Goal: Task Accomplishment & Management: Complete application form

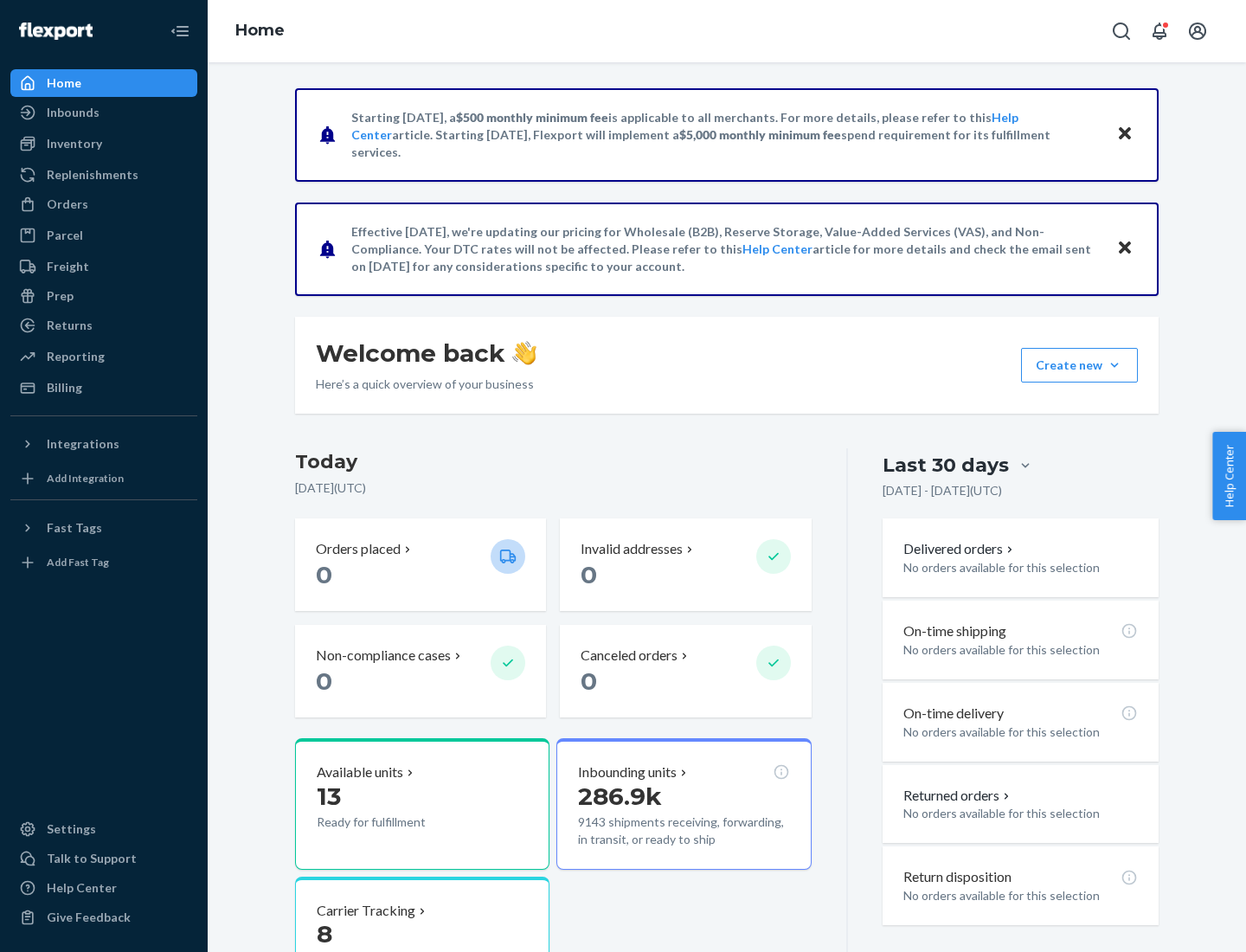
click at [1115, 365] on button "Create new Create new inbound Create new order Create new product" at bounding box center [1080, 364] width 116 height 34
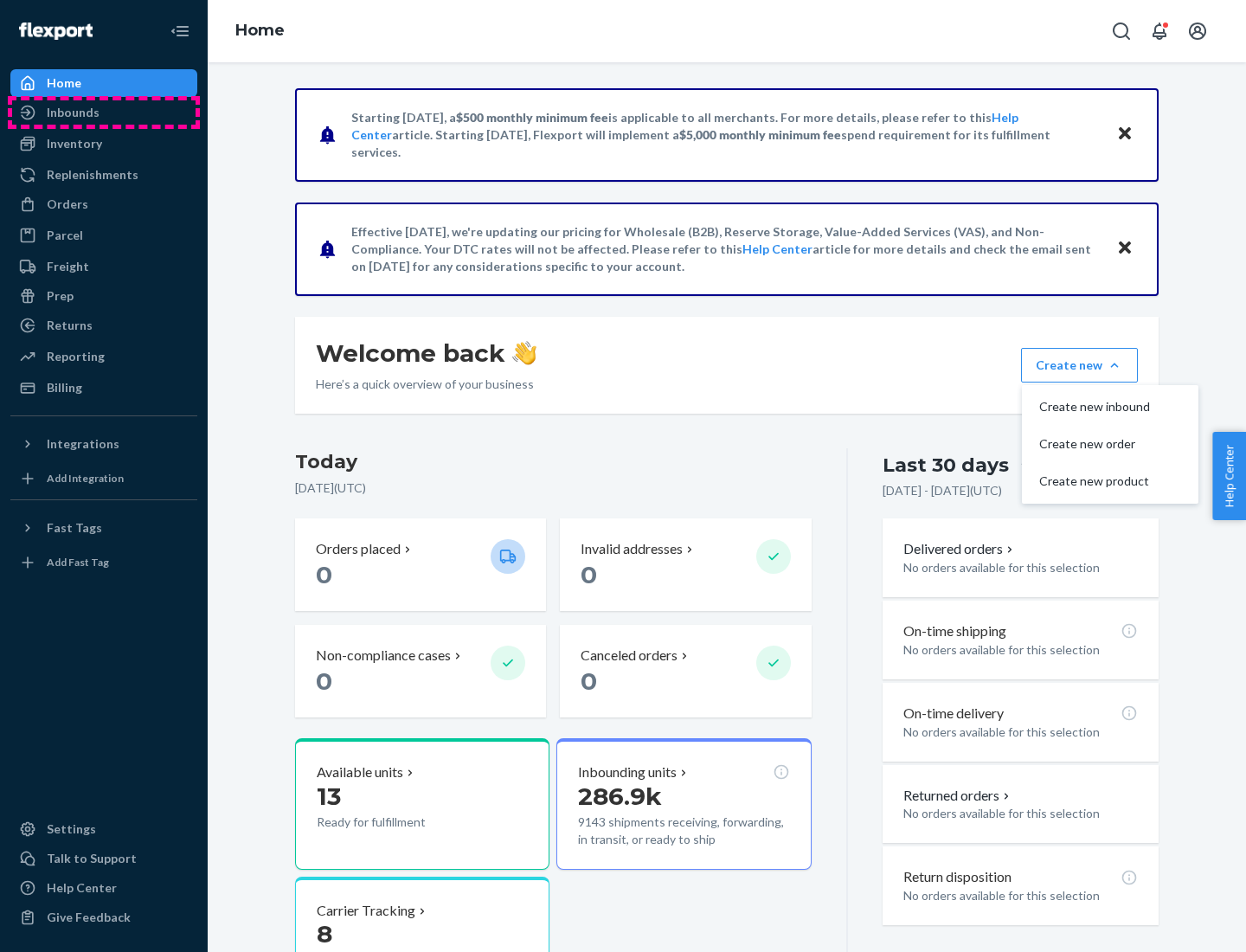
click at [104, 113] on div "Inbounds" at bounding box center [104, 113] width 184 height 24
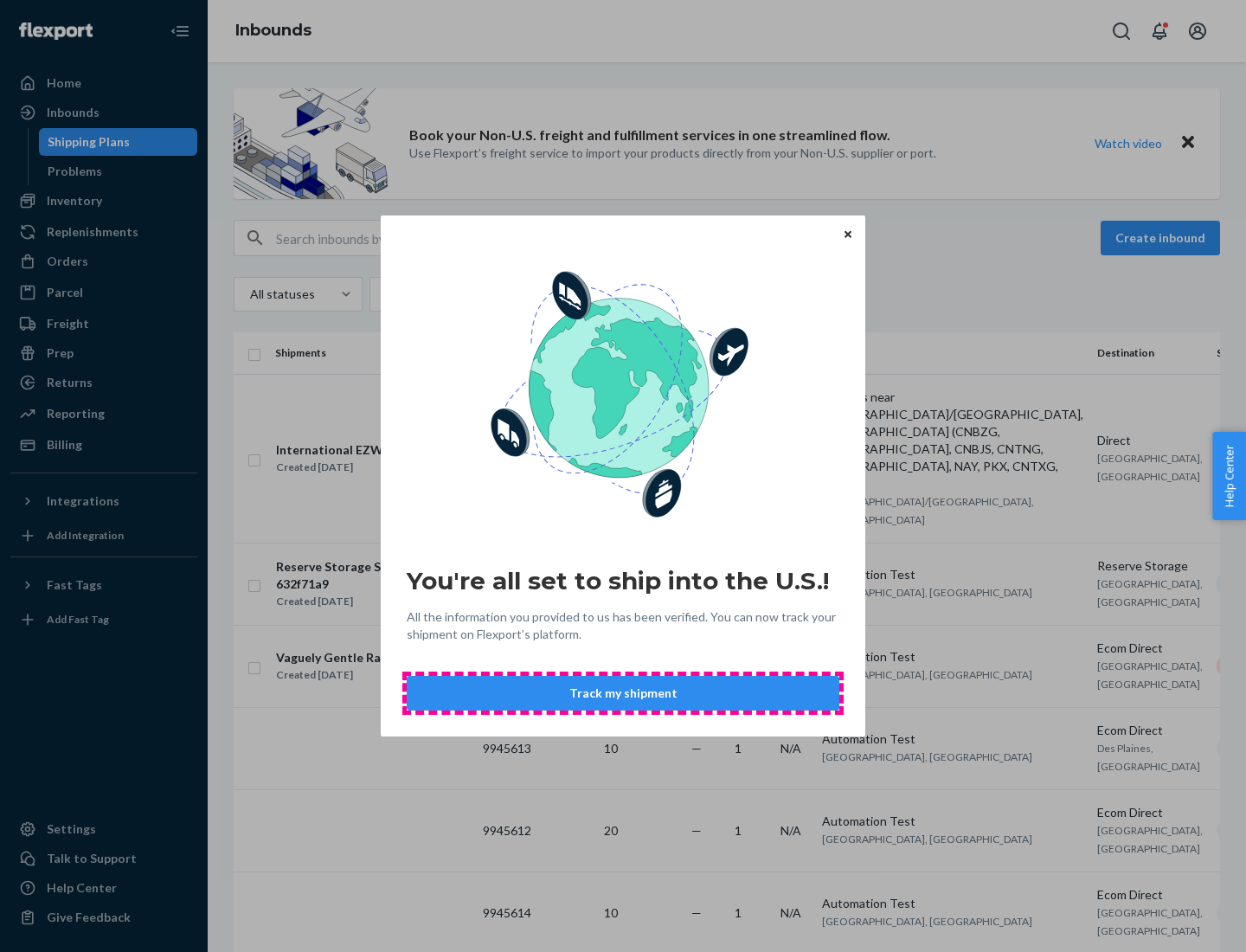
click at [623, 693] on button "Track my shipment" at bounding box center [623, 692] width 433 height 34
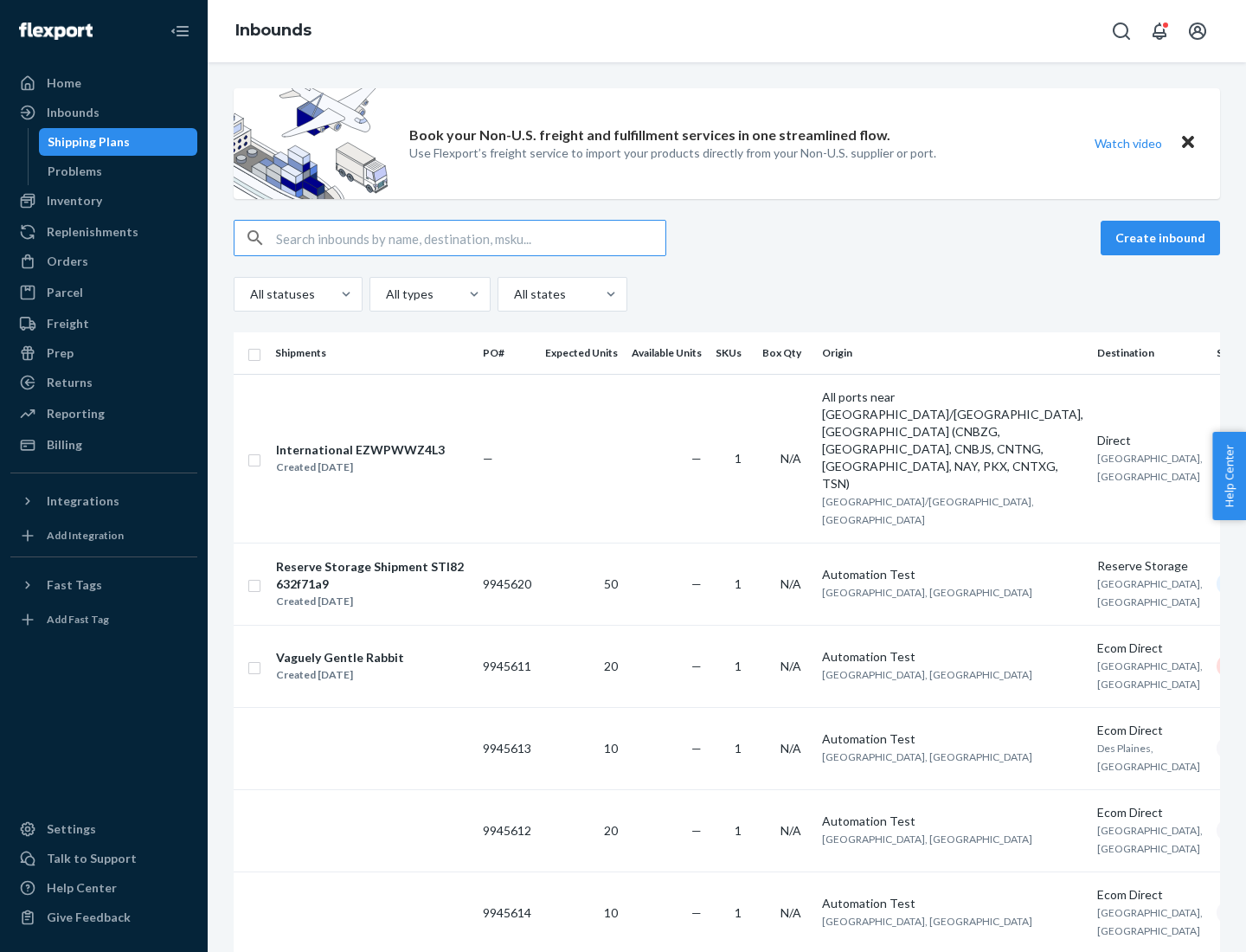
click at [1163, 238] on button "Create inbound" at bounding box center [1160, 238] width 119 height 34
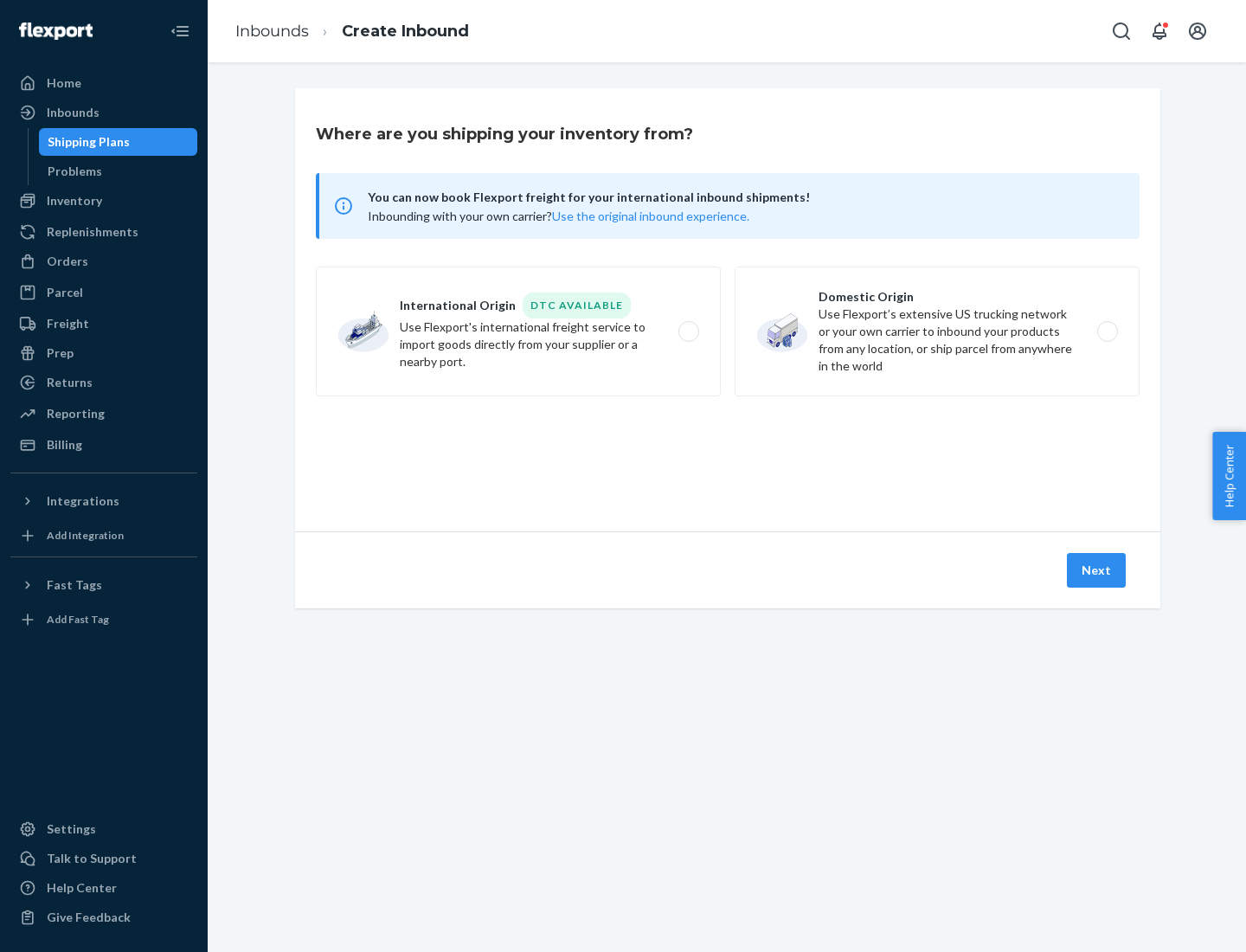
click at [519, 332] on label "International Origin DTC Available Use Flexport's international freight service…" at bounding box center [519, 331] width 405 height 129
click at [688, 332] on input "International Origin DTC Available Use Flexport's international freight service…" at bounding box center [693, 332] width 11 height 11
radio input "true"
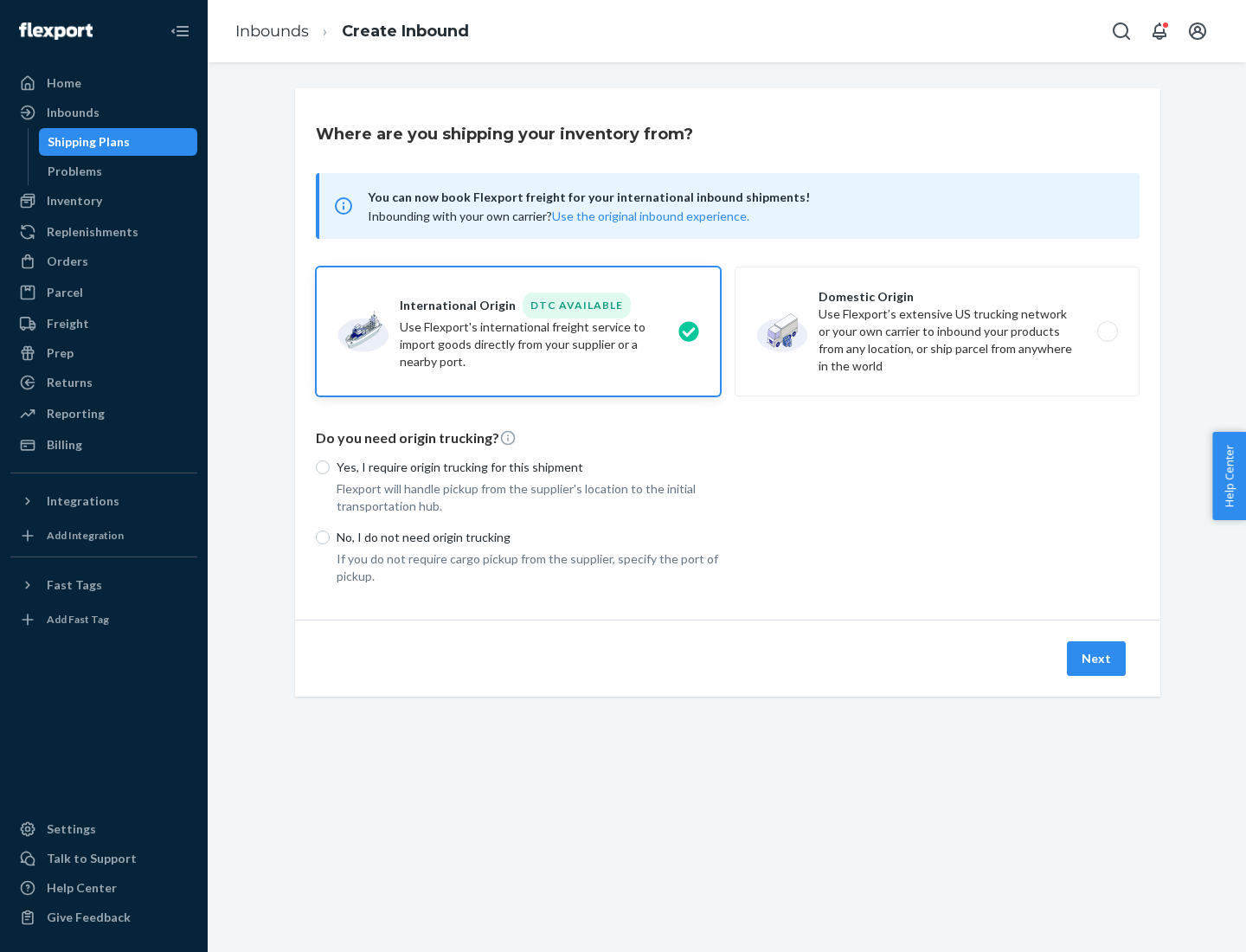
click at [529, 537] on p "No, I do not need origin trucking" at bounding box center [529, 537] width 385 height 18
click at [330, 537] on input "No, I do not need origin trucking" at bounding box center [323, 537] width 14 height 14
radio input "true"
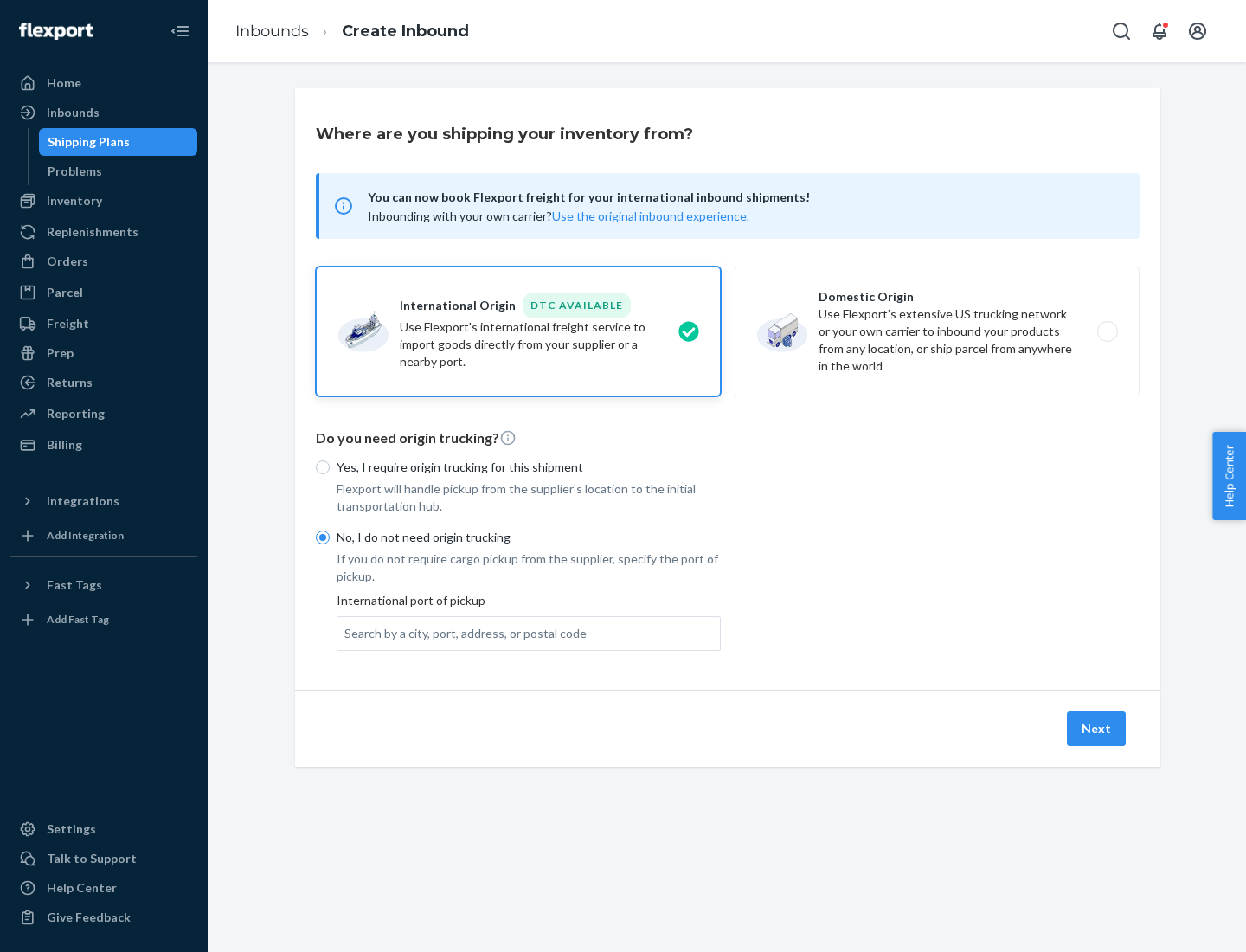
click at [461, 632] on div "Search by a city, port, address, or postal code" at bounding box center [466, 633] width 242 height 18
click at [347, 632] on input "Search by a city, port, address, or postal code" at bounding box center [346, 633] width 2 height 18
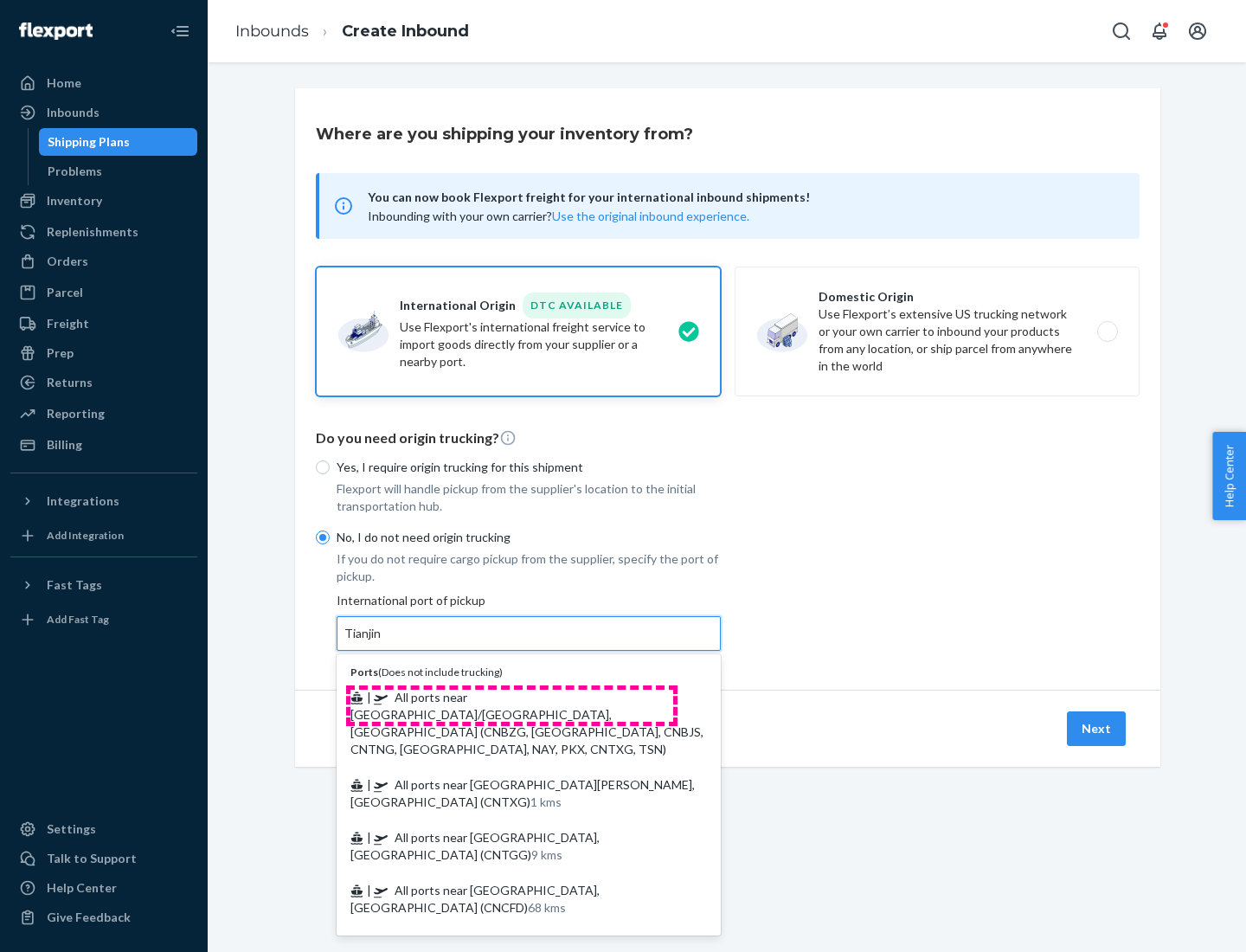
click at [511, 697] on span "| All ports near [GEOGRAPHIC_DATA]/[GEOGRAPHIC_DATA], [GEOGRAPHIC_DATA] (CNBZG,…" at bounding box center [527, 723] width 353 height 67
click at [383, 642] on input "Tianjin" at bounding box center [363, 633] width 38 height 18
type input "All ports near [GEOGRAPHIC_DATA]/[GEOGRAPHIC_DATA], [GEOGRAPHIC_DATA] (CNBZG, […"
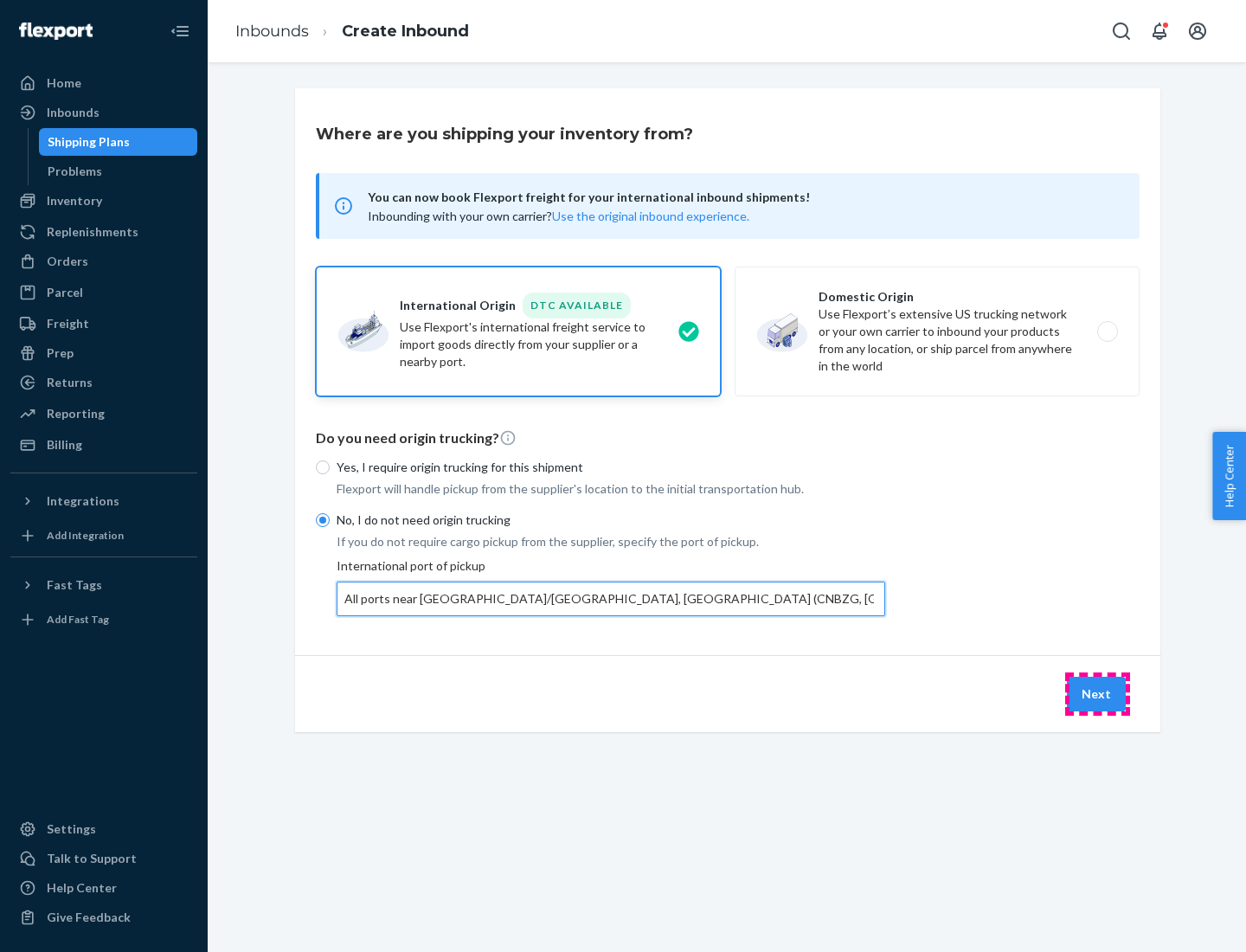
click at [1097, 693] on button "Next" at bounding box center [1097, 693] width 59 height 34
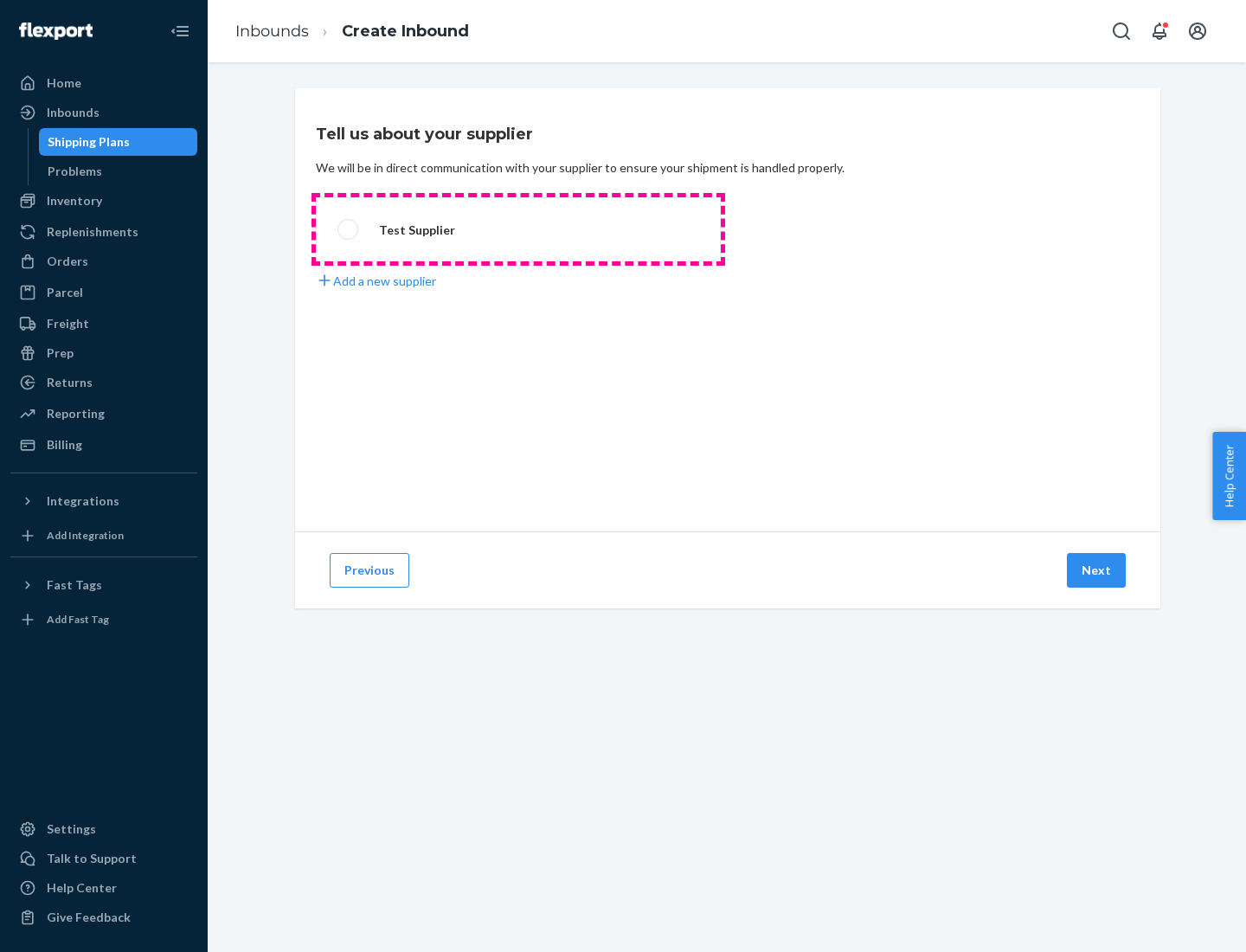
click at [519, 229] on label "Test Supplier" at bounding box center [519, 228] width 405 height 64
click at [348, 229] on input "Test Supplier" at bounding box center [343, 230] width 11 height 11
radio input "true"
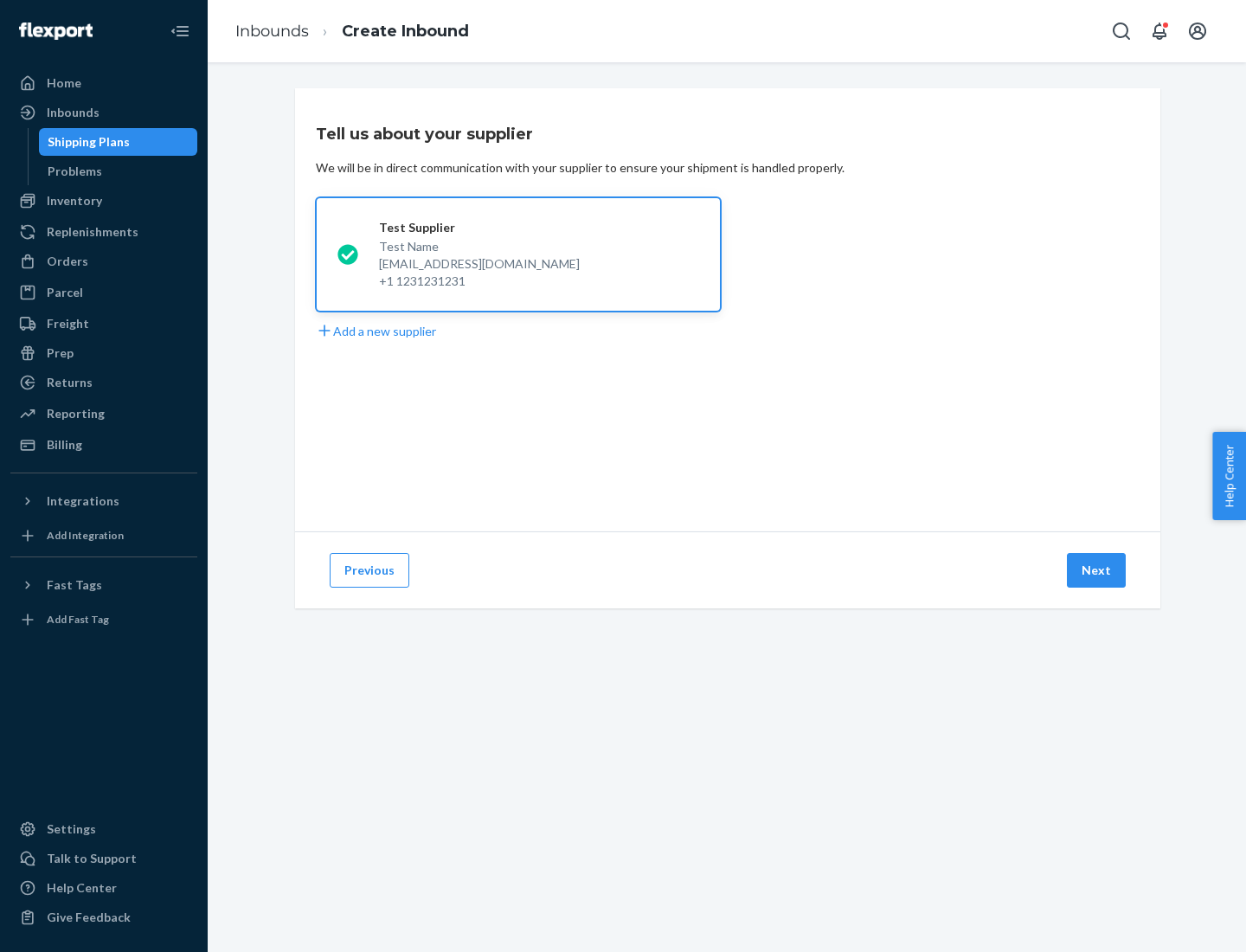
click at [1097, 570] on button "Next" at bounding box center [1097, 569] width 59 height 34
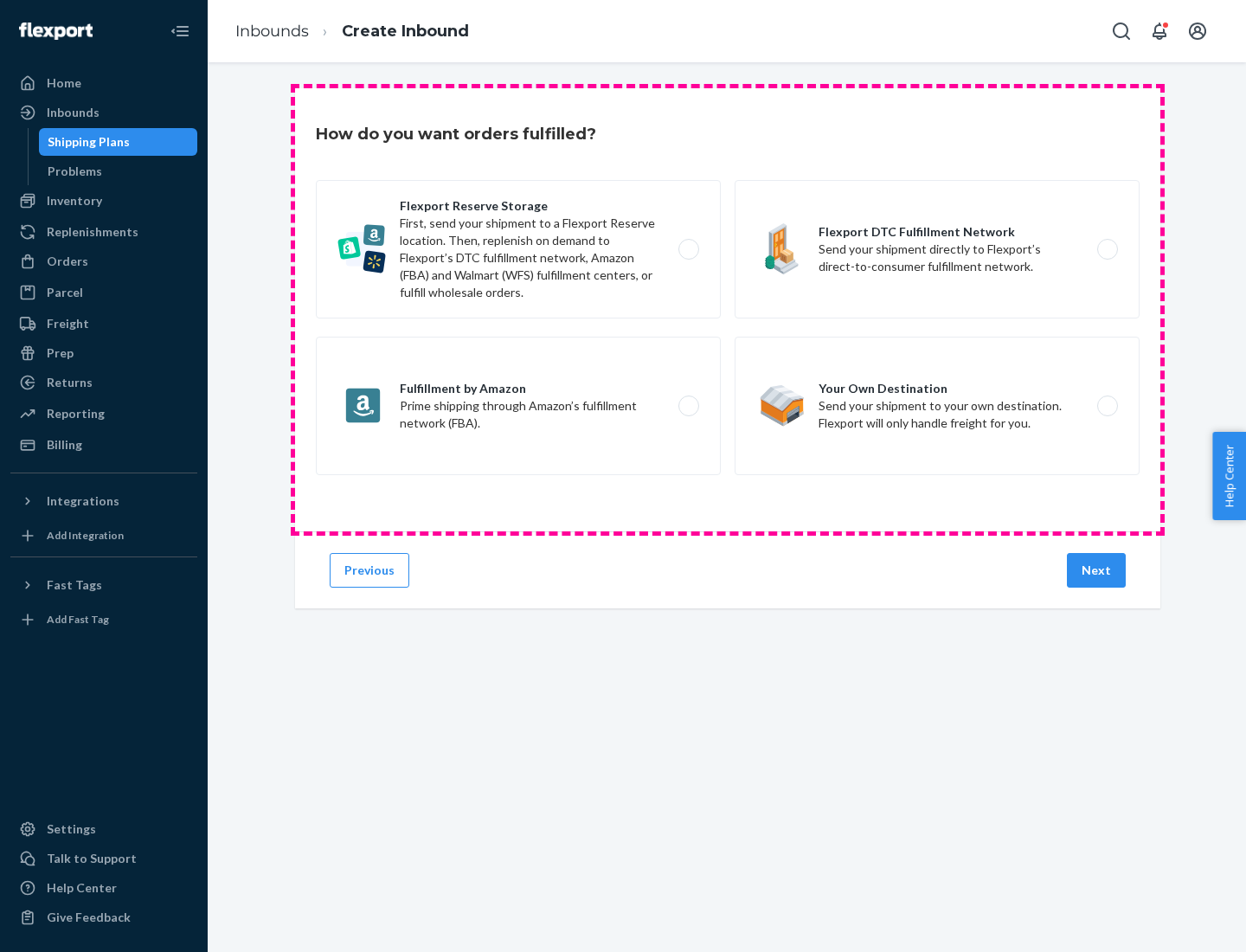
click at [727, 310] on div "Flexport Reserve Storage First, send your shipment to a Flexport Reserve locati…" at bounding box center [727, 330] width 824 height 299
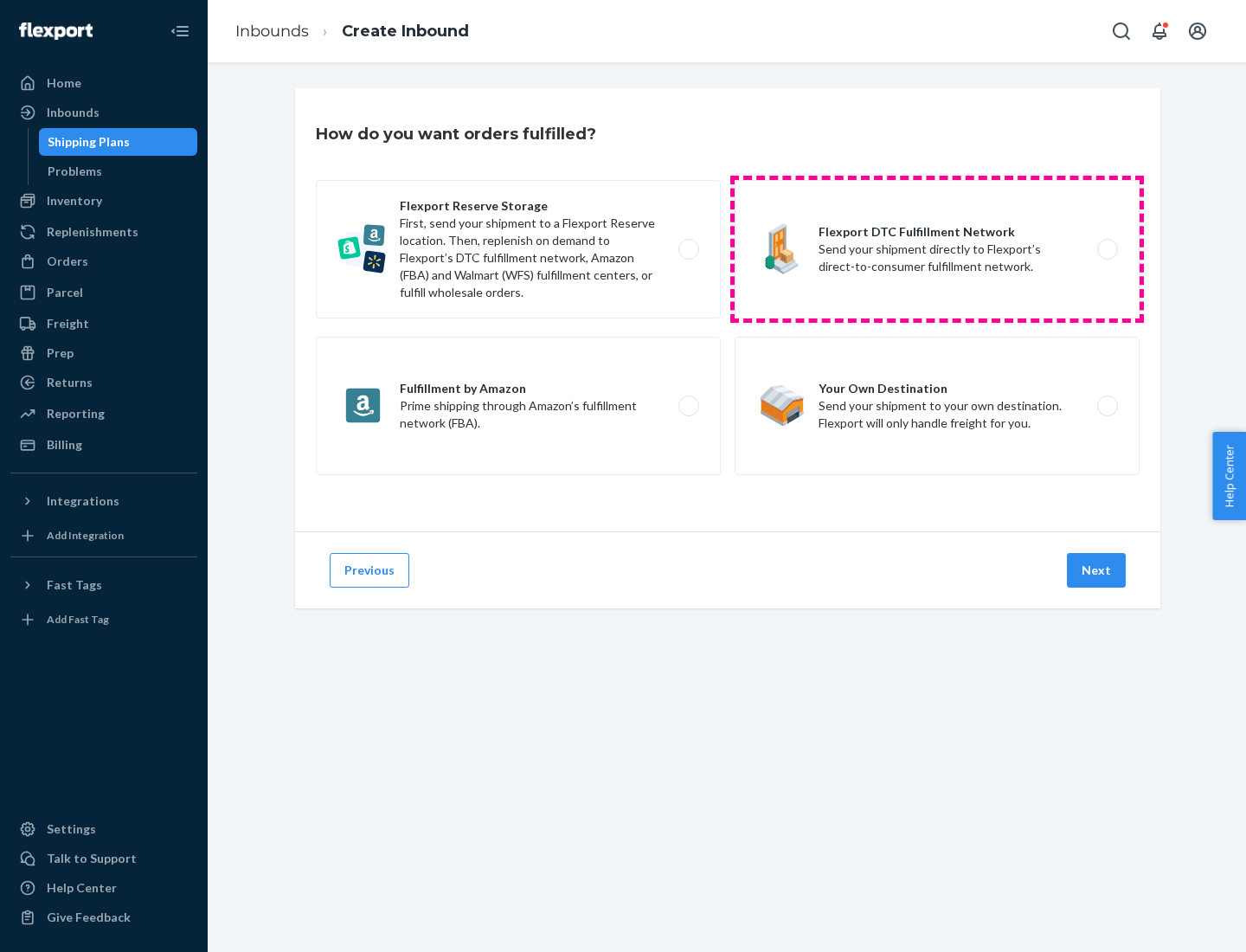
click at [937, 250] on label "Flexport DTC Fulfillment Network Send your shipment directly to Flexport’s dire…" at bounding box center [937, 250] width 405 height 139
click at [1107, 250] on input "Flexport DTC Fulfillment Network Send your shipment directly to Flexport’s dire…" at bounding box center [1113, 250] width 11 height 11
radio input "true"
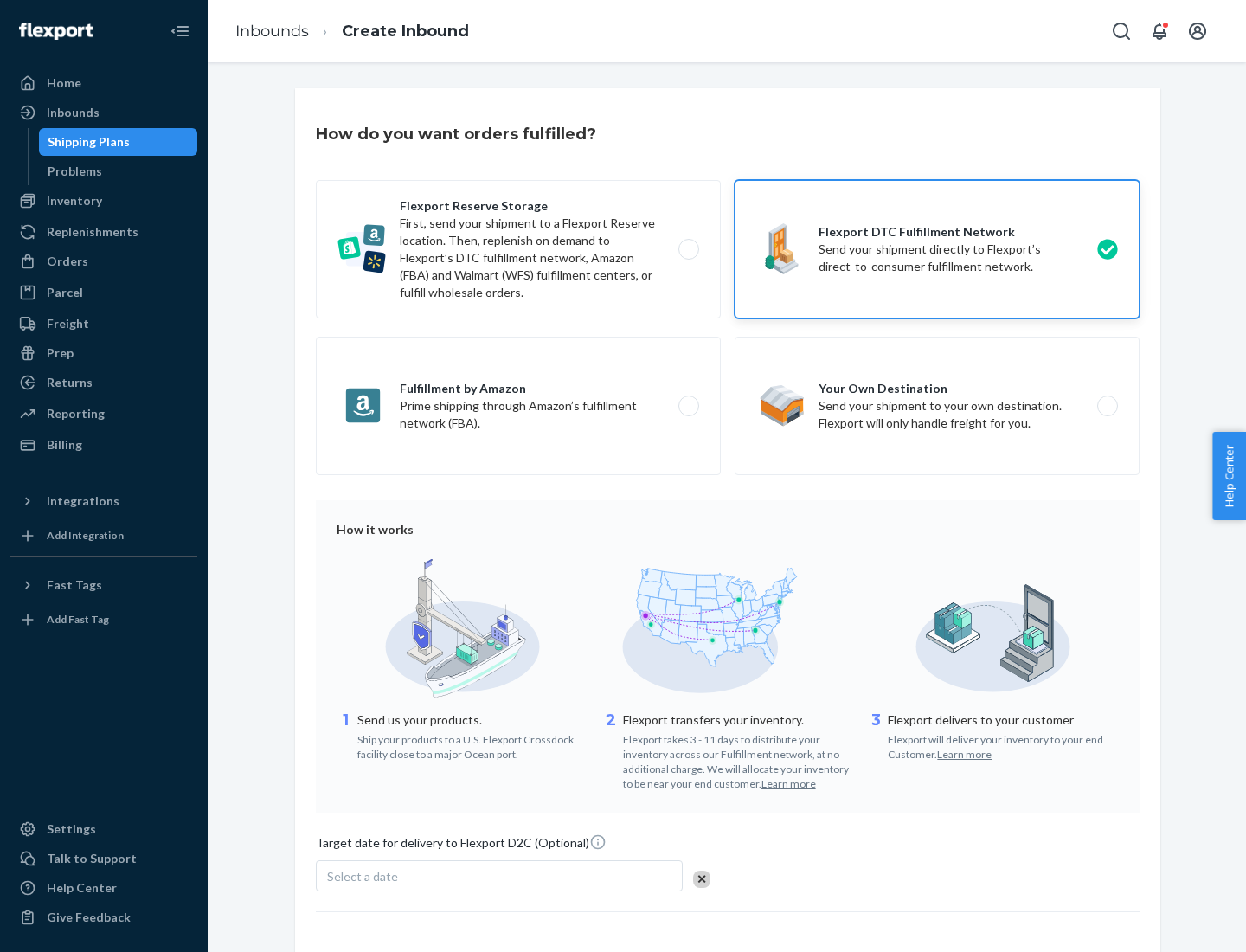
scroll to position [128, 0]
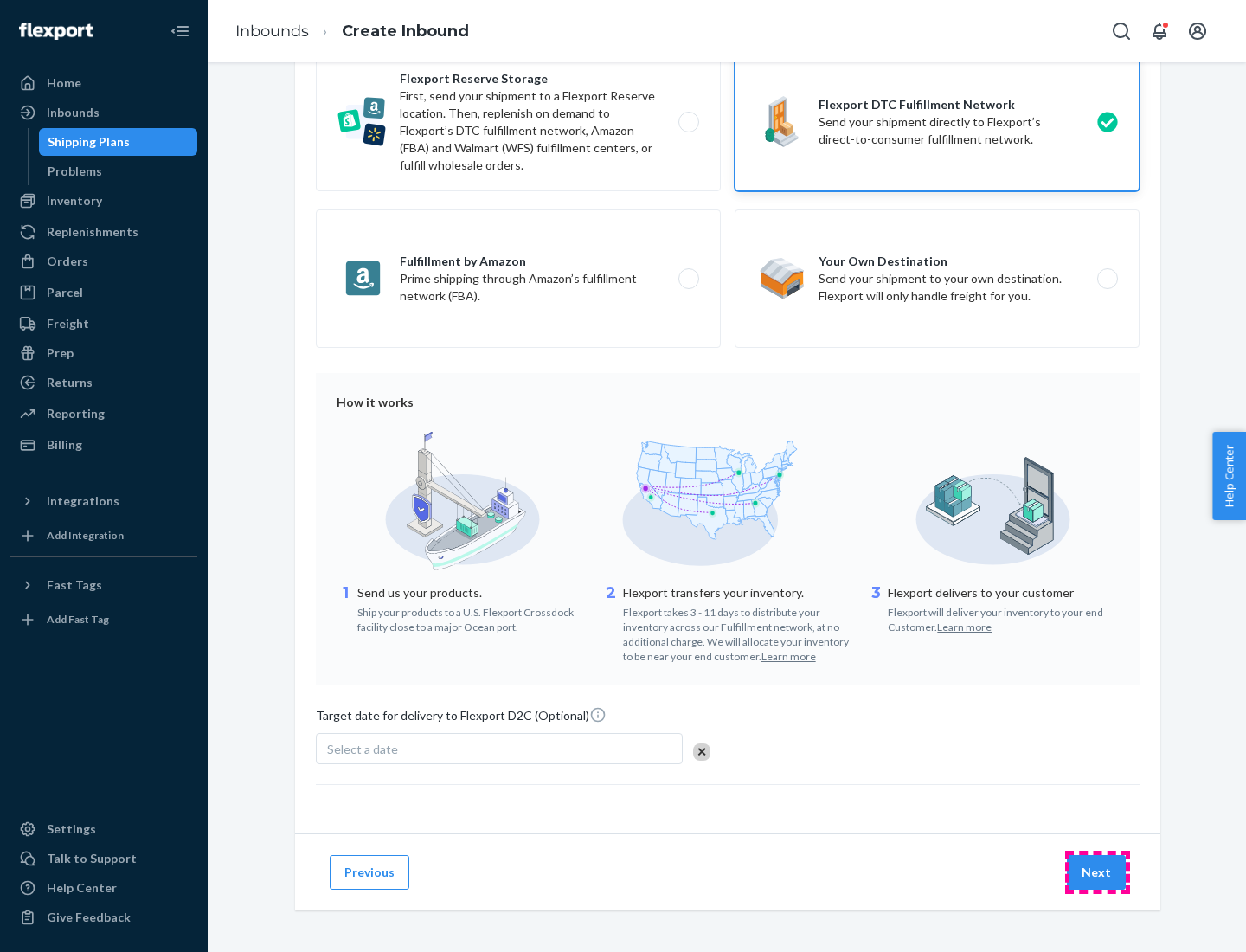
click at [1097, 872] on button "Next" at bounding box center [1097, 872] width 59 height 34
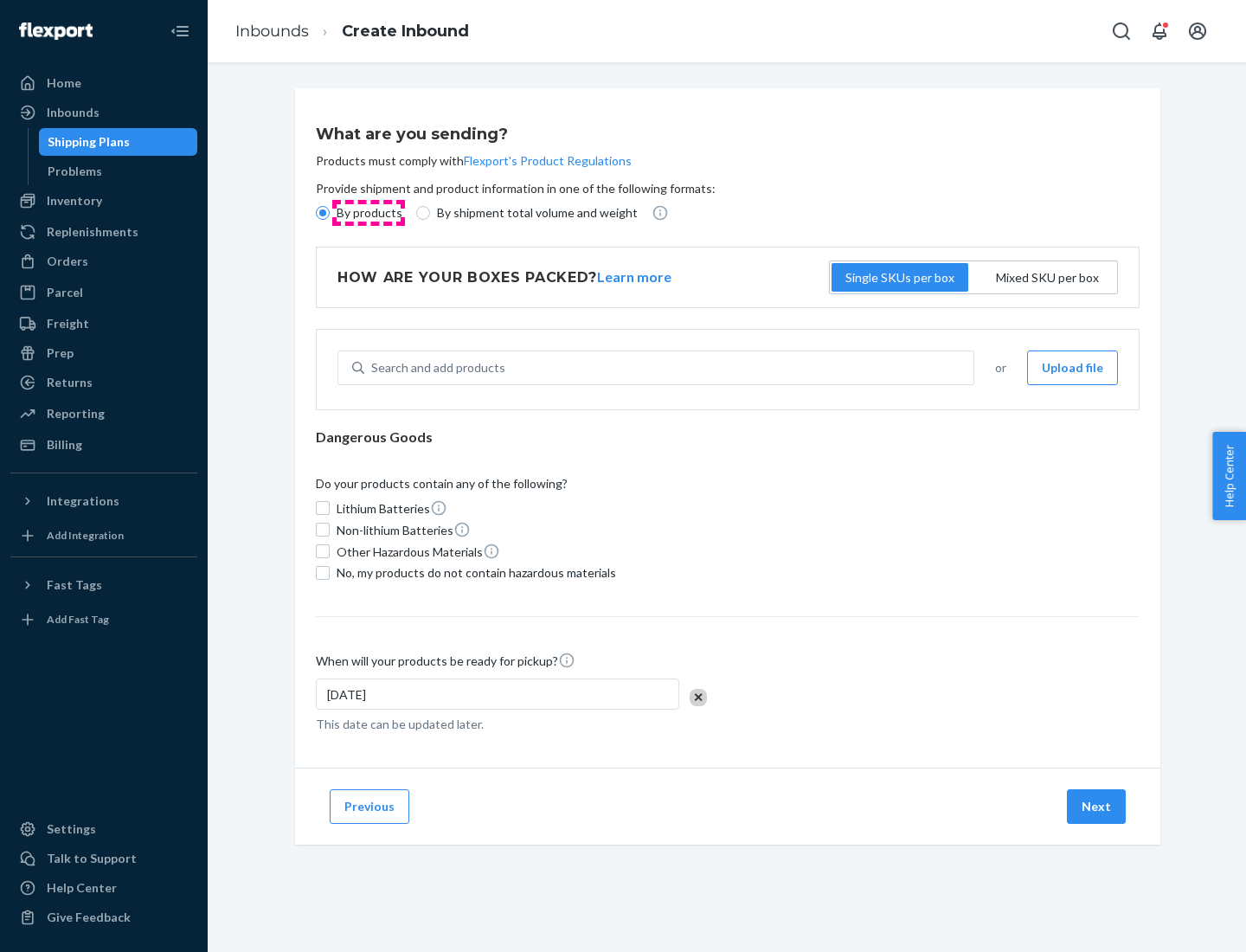
click at [368, 213] on p "By products" at bounding box center [369, 213] width 66 height 18
click at [330, 213] on input "By products" at bounding box center [323, 213] width 14 height 14
click at [435, 368] on div "Search and add products" at bounding box center [438, 368] width 134 height 18
click at [373, 368] on input "Search and add products" at bounding box center [373, 368] width 2 height 18
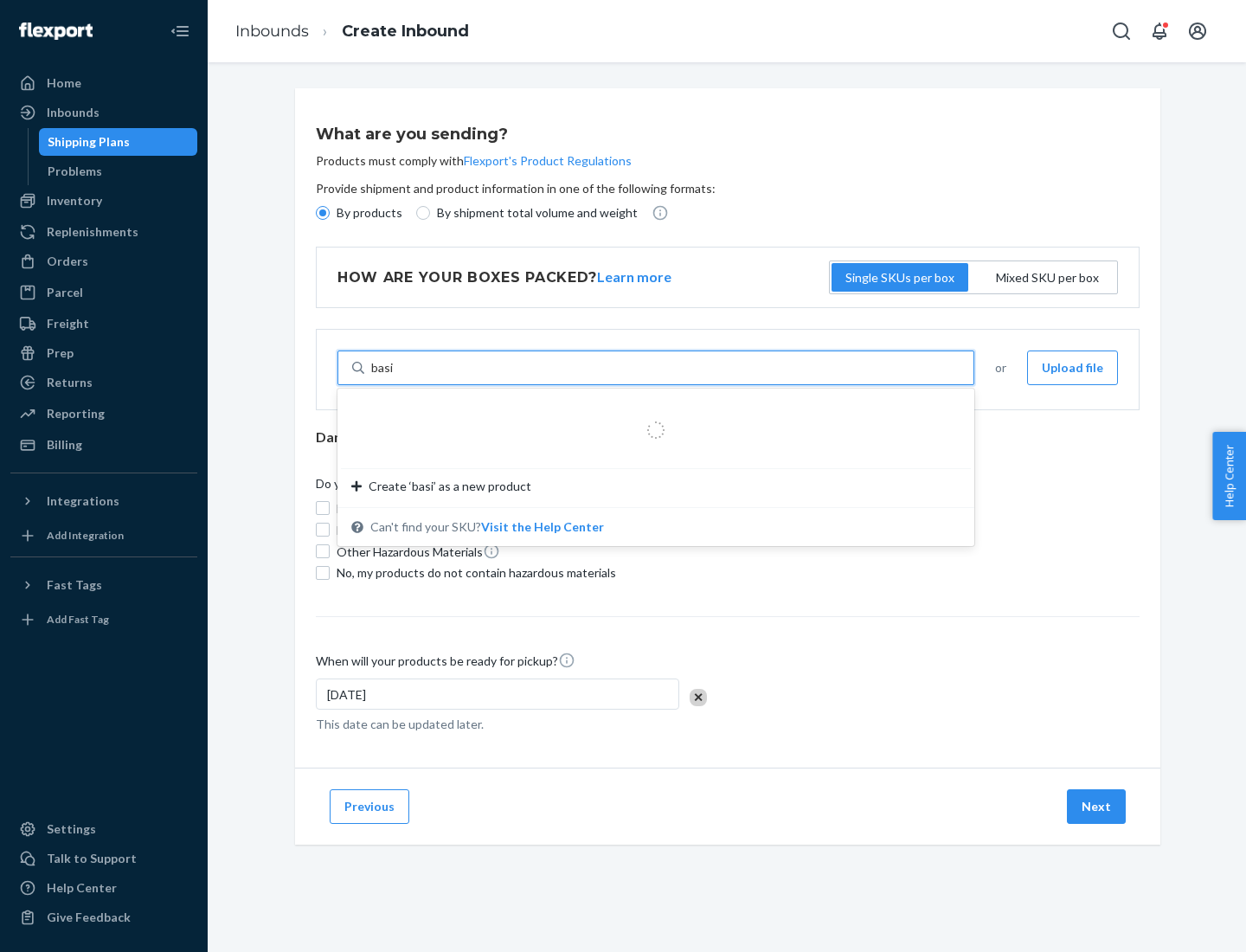
type input "basic"
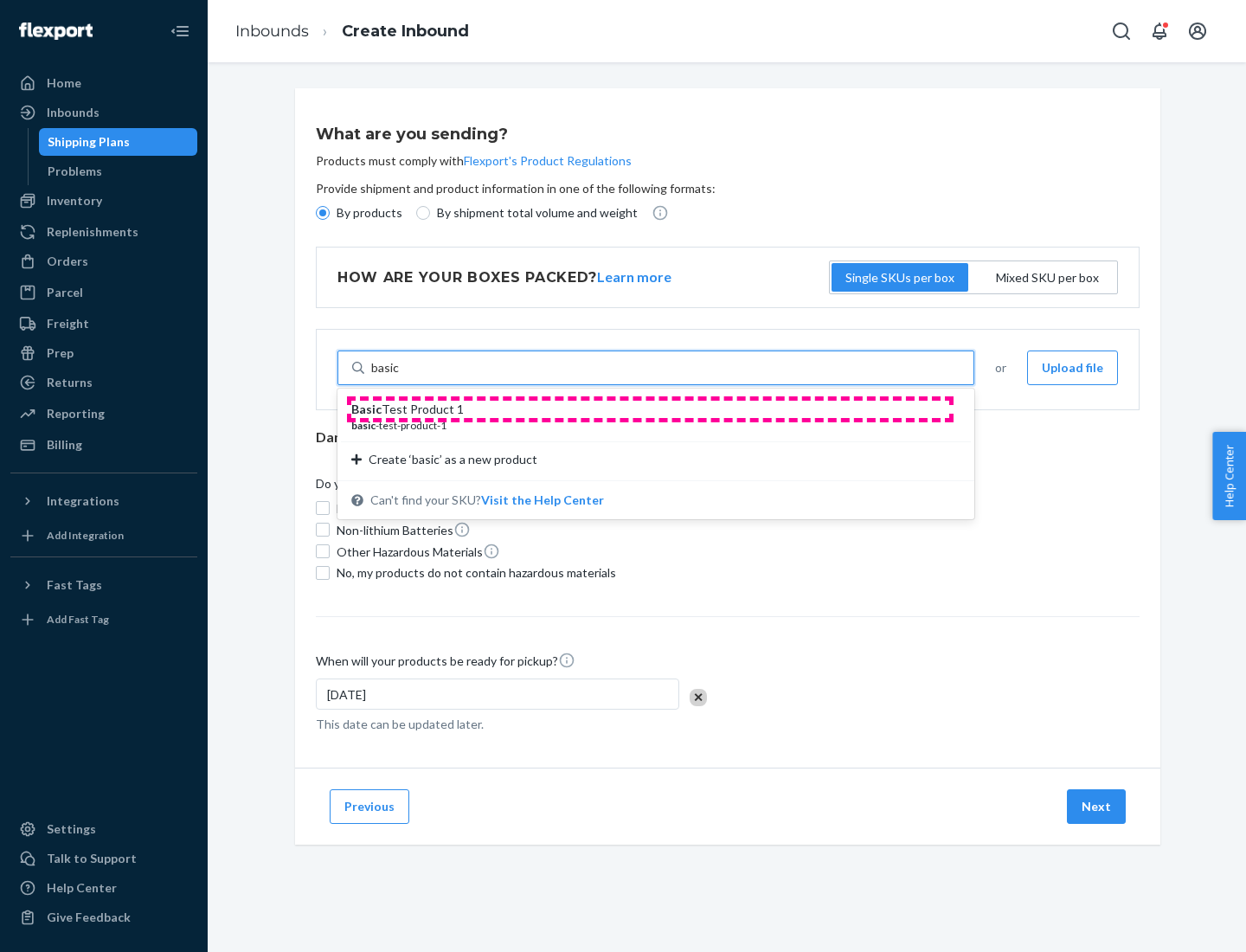
click at [650, 409] on div "Basic Test Product 1" at bounding box center [649, 409] width 595 height 18
click at [400, 376] on input "basic" at bounding box center [385, 368] width 29 height 18
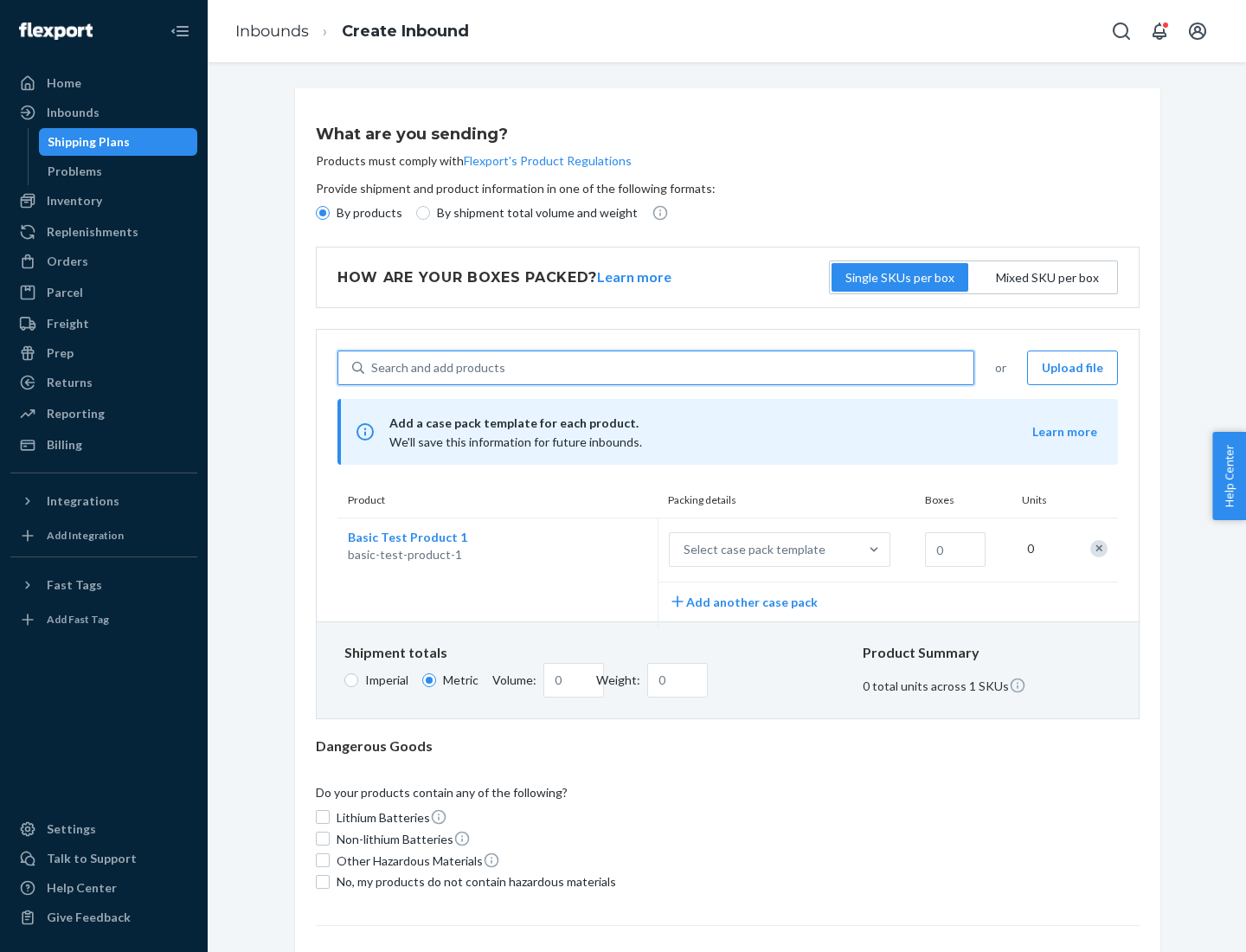
scroll to position [43, 0]
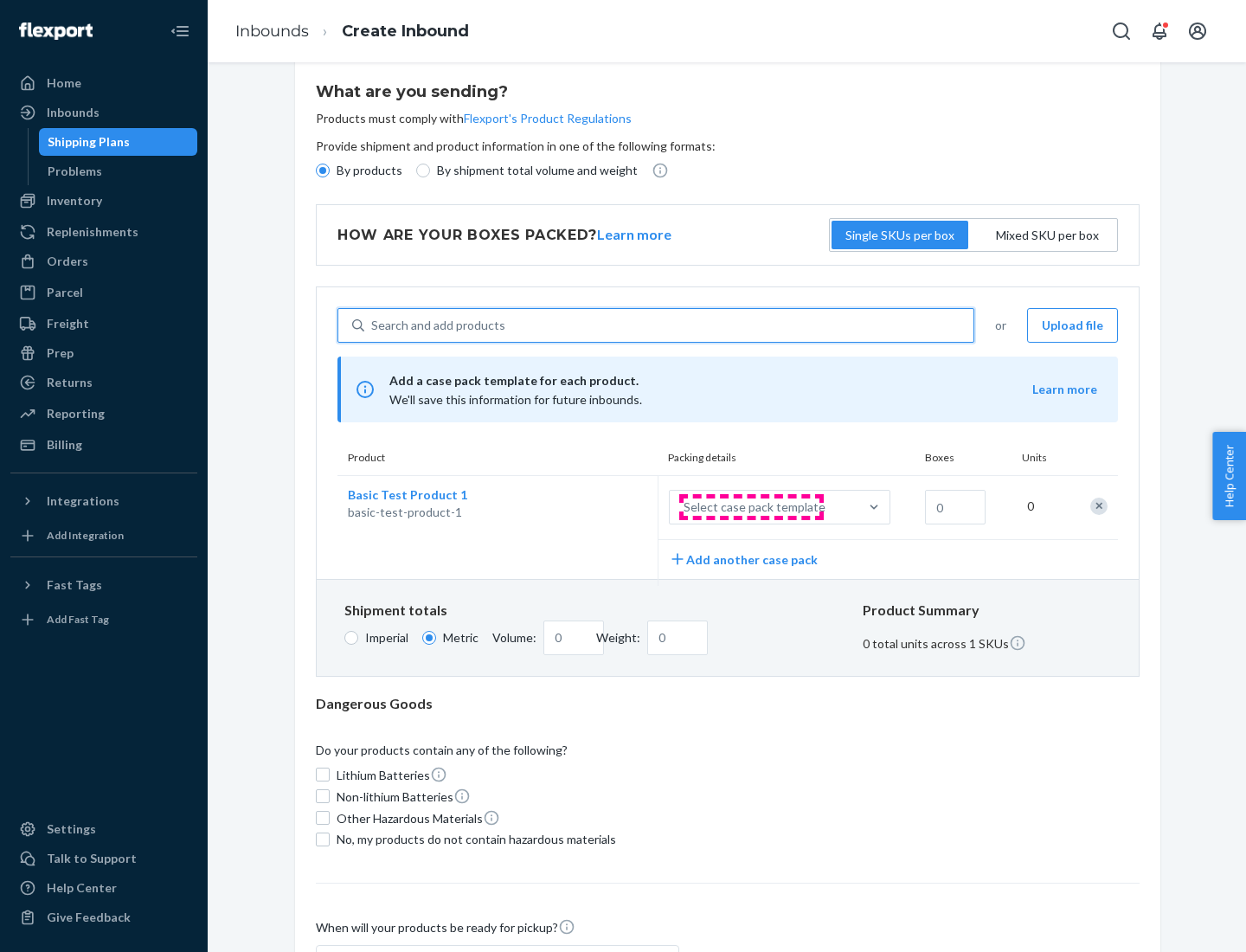
click at [751, 507] on div "Select case pack template" at bounding box center [755, 507] width 142 height 18
click at [598, 507] on input "Select case pack template" at bounding box center [598, 507] width 0 height 0
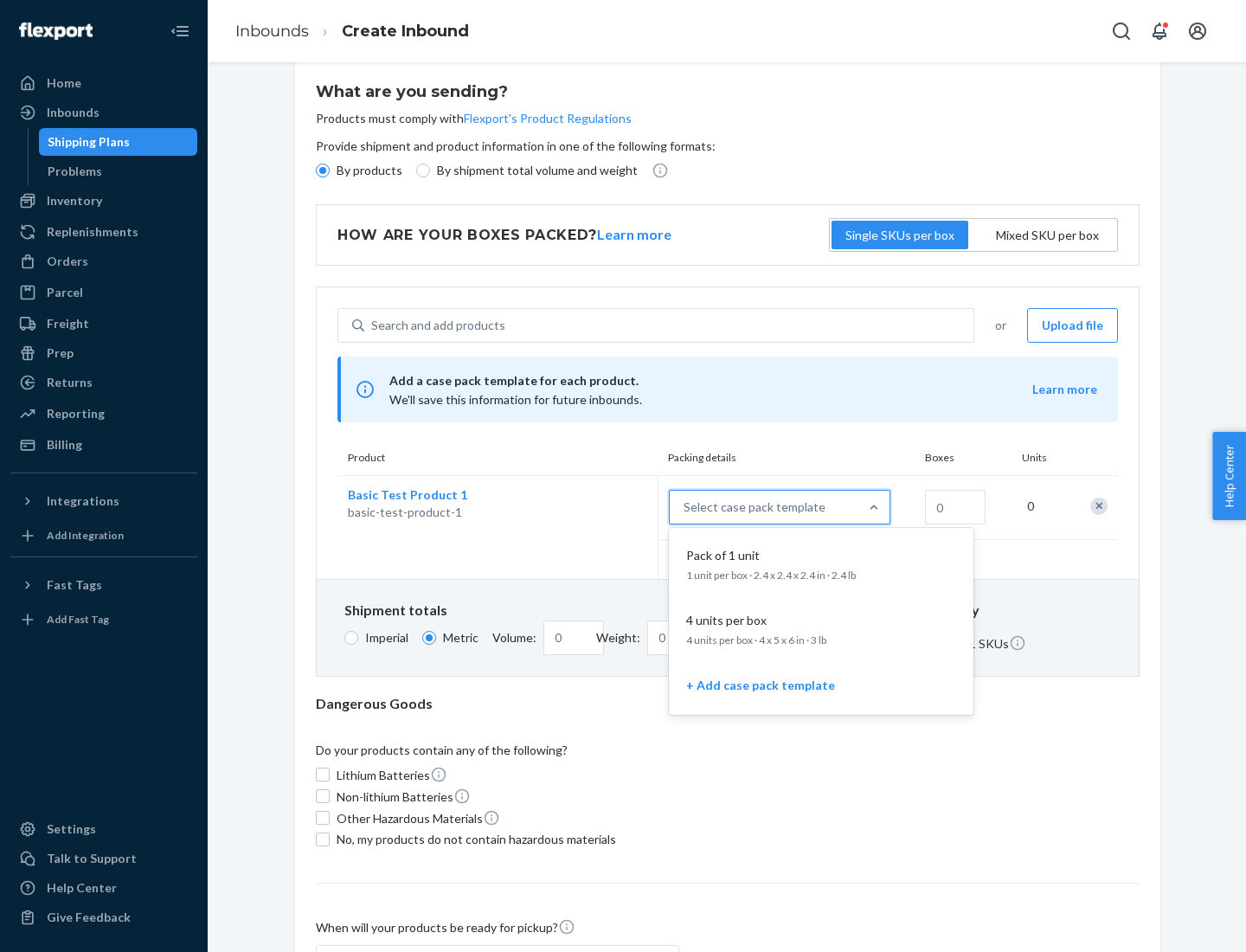
scroll to position [100, 0]
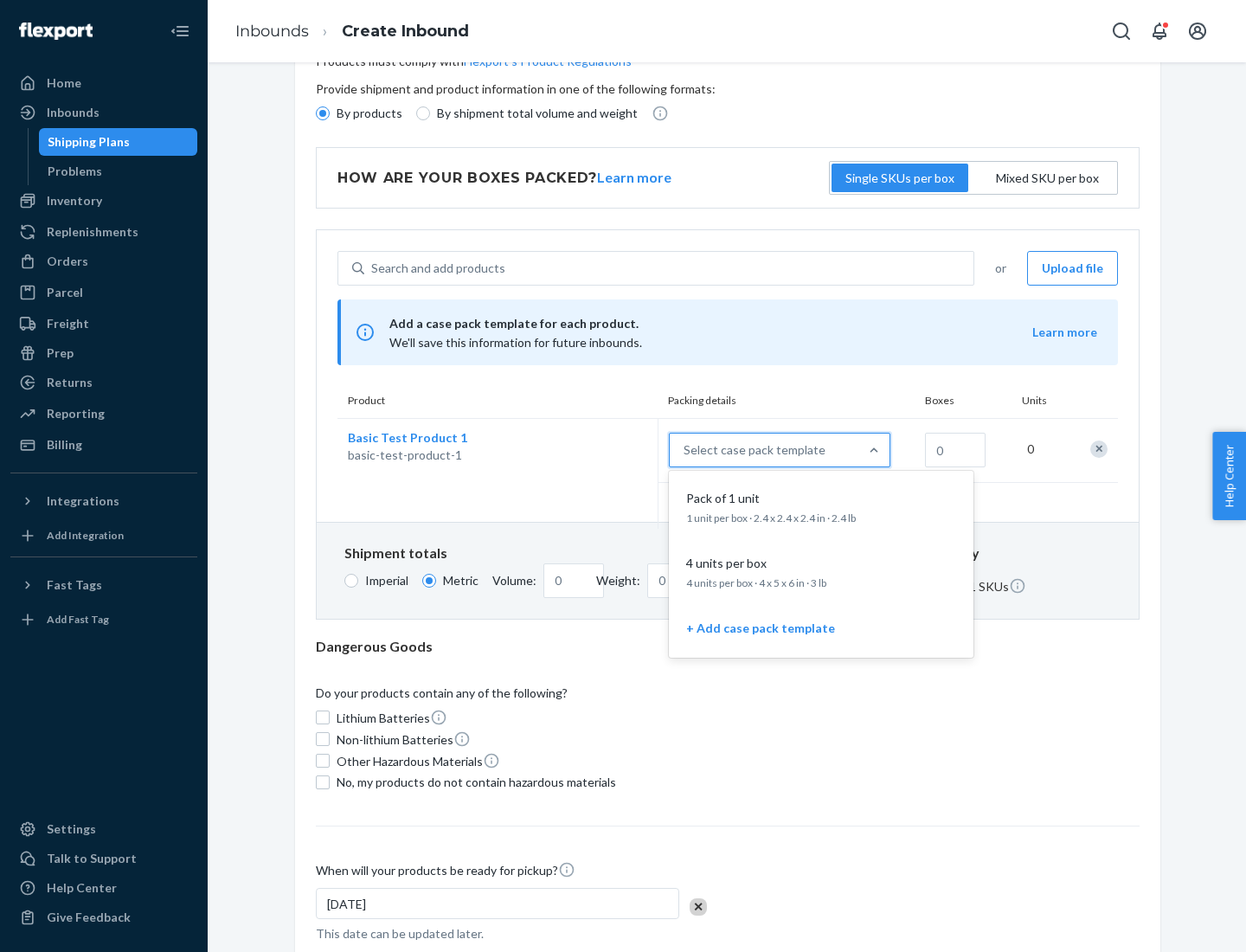
click at [822, 507] on div "Pack of 1 unit" at bounding box center [818, 498] width 277 height 18
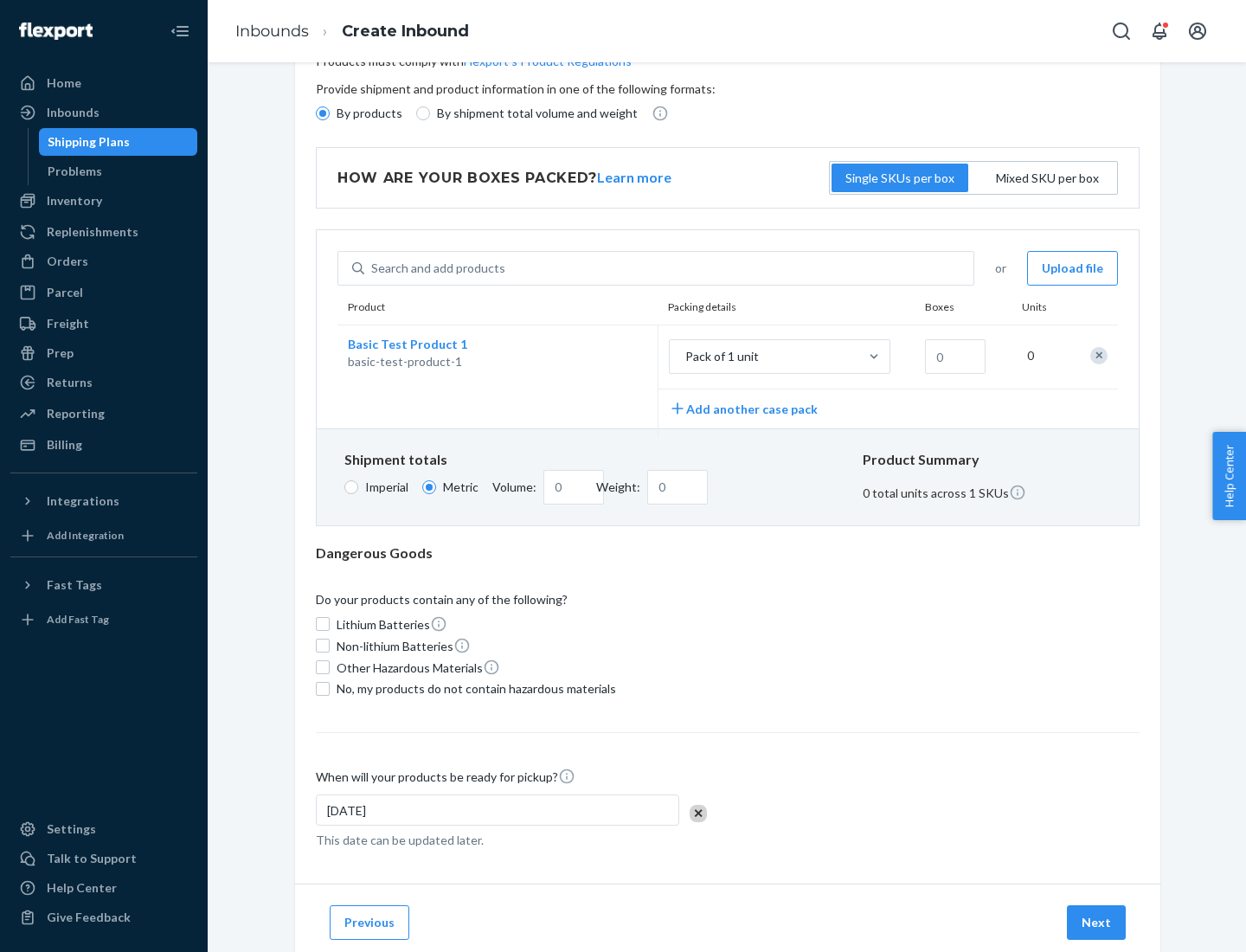
scroll to position [0, 0]
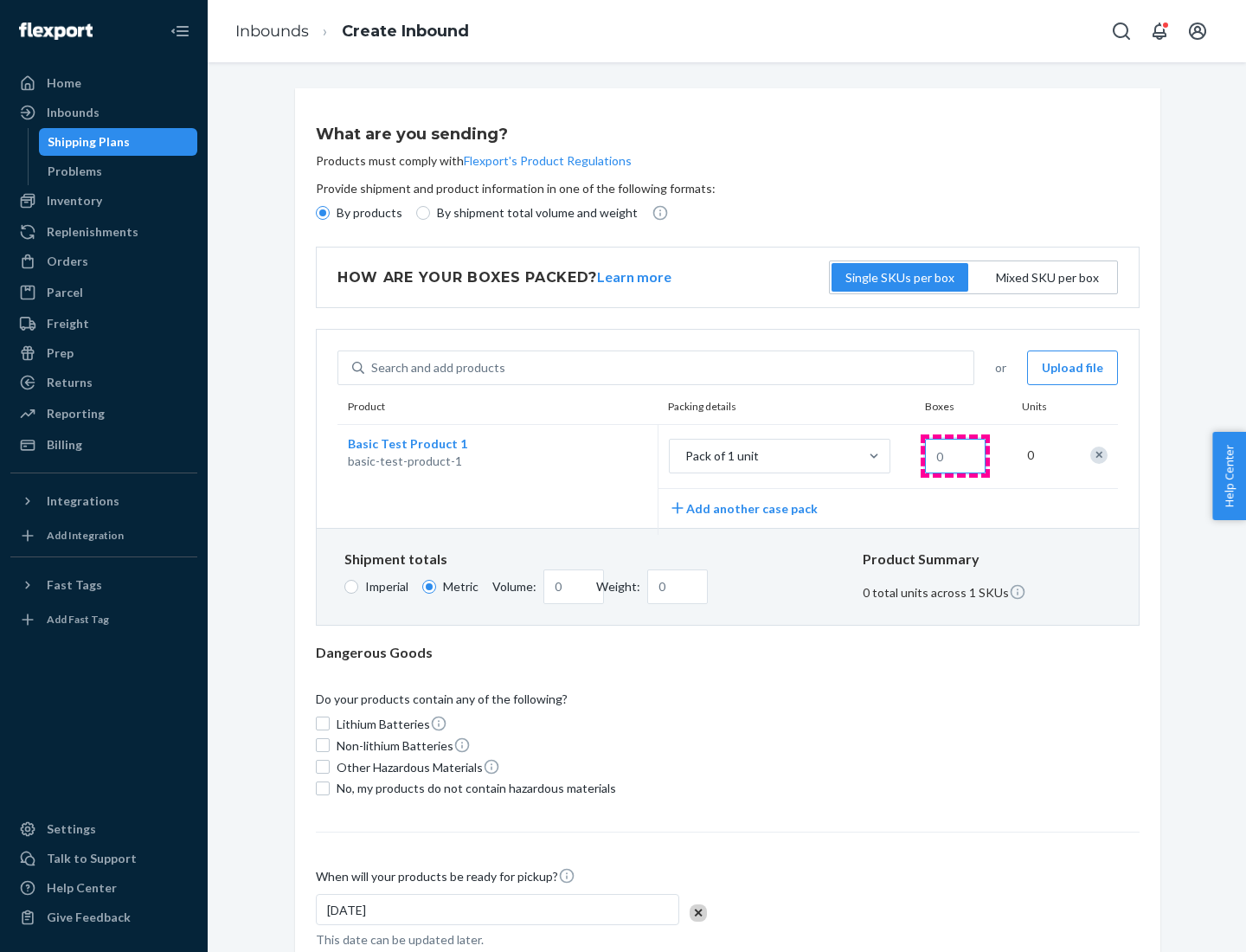
type input "1.09"
type input "1"
type input "10.89"
type input "10"
type input "0.02"
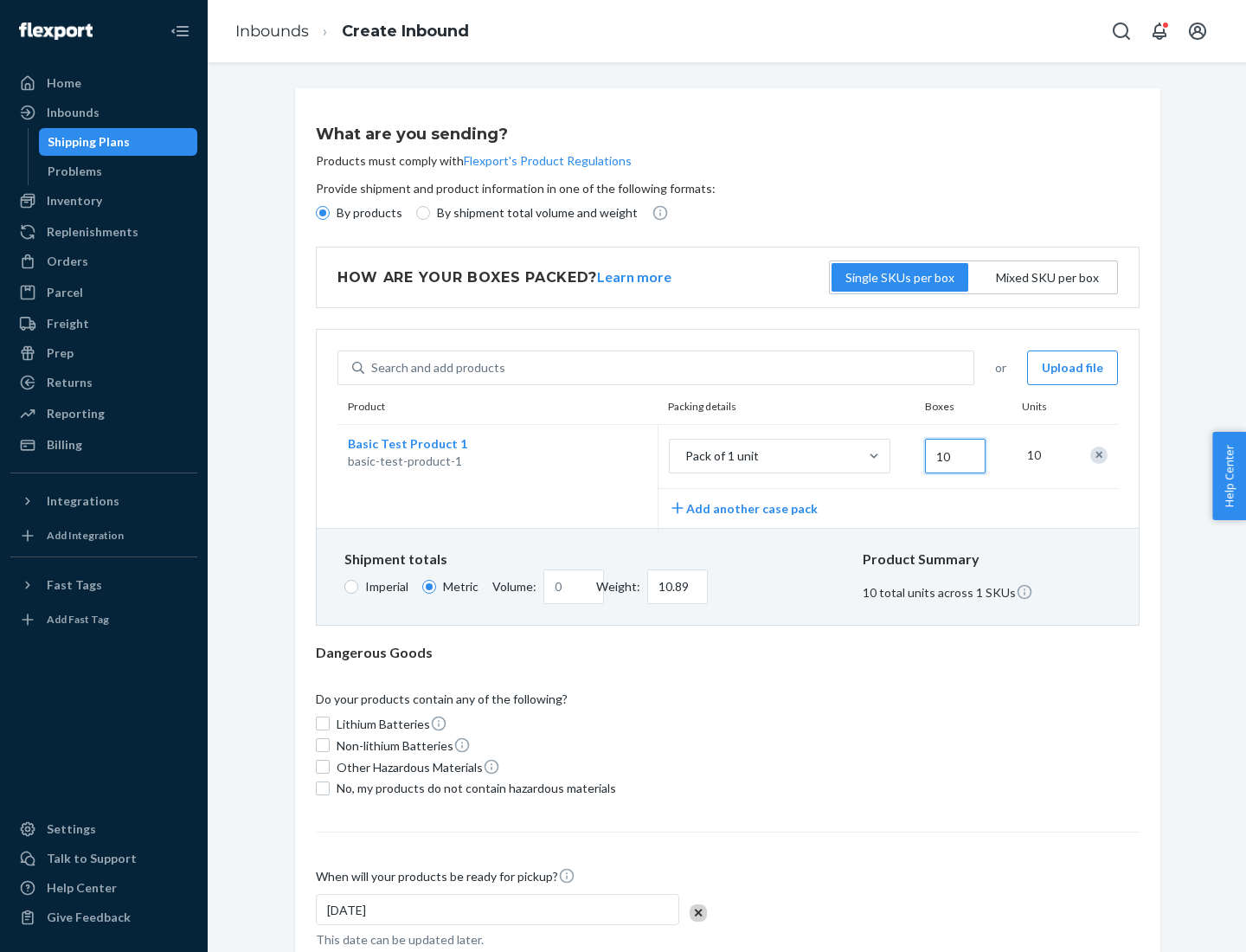
type input "108.86"
type input "100"
type input "0.23"
type input "1088.62"
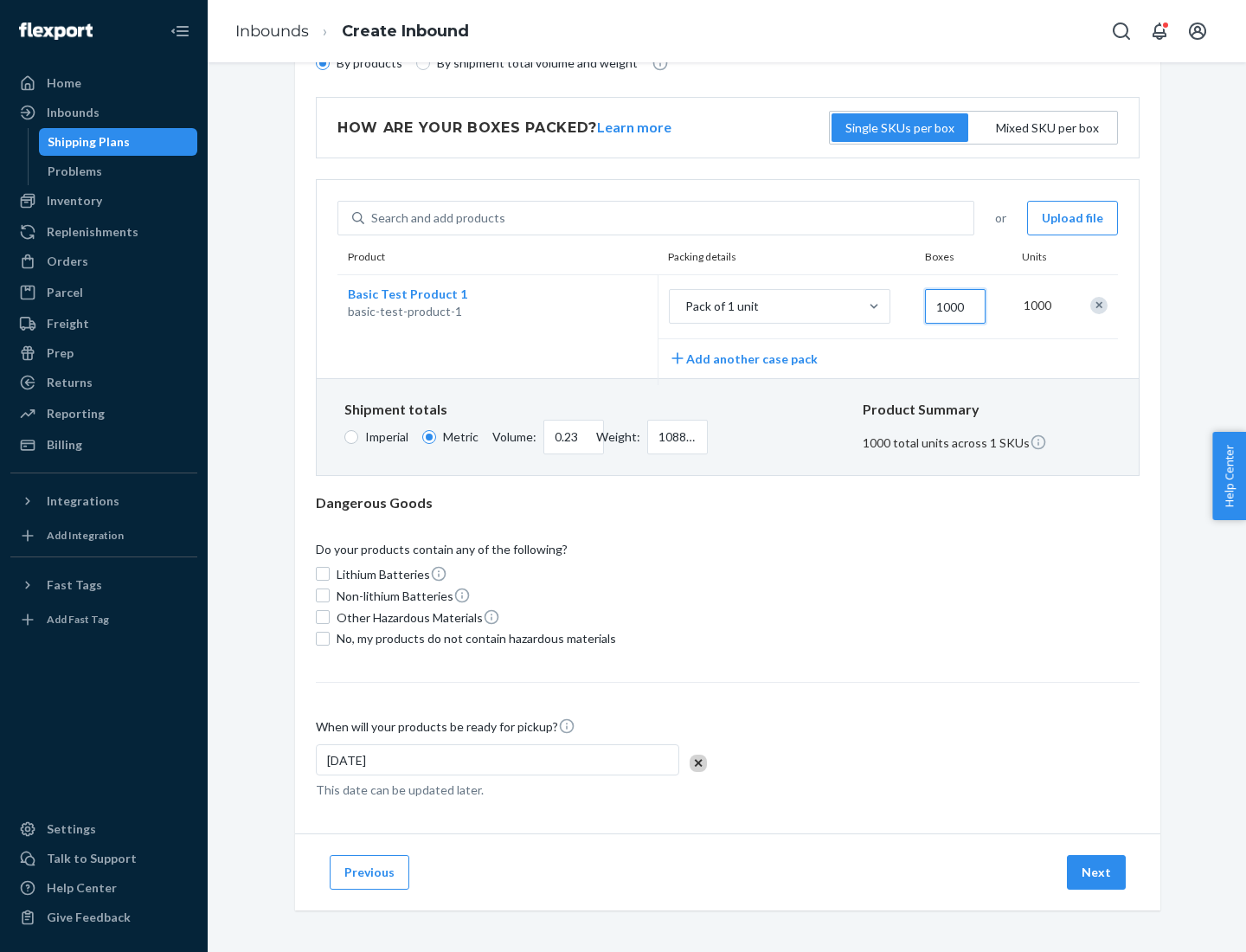
type input "1000"
click at [473, 638] on span "No, my products do not contain hazardous materials" at bounding box center [476, 639] width 279 height 18
click at [330, 638] on input "No, my products do not contain hazardous materials" at bounding box center [323, 639] width 14 height 14
checkbox input "true"
click at [1097, 872] on button "Next" at bounding box center [1097, 872] width 59 height 34
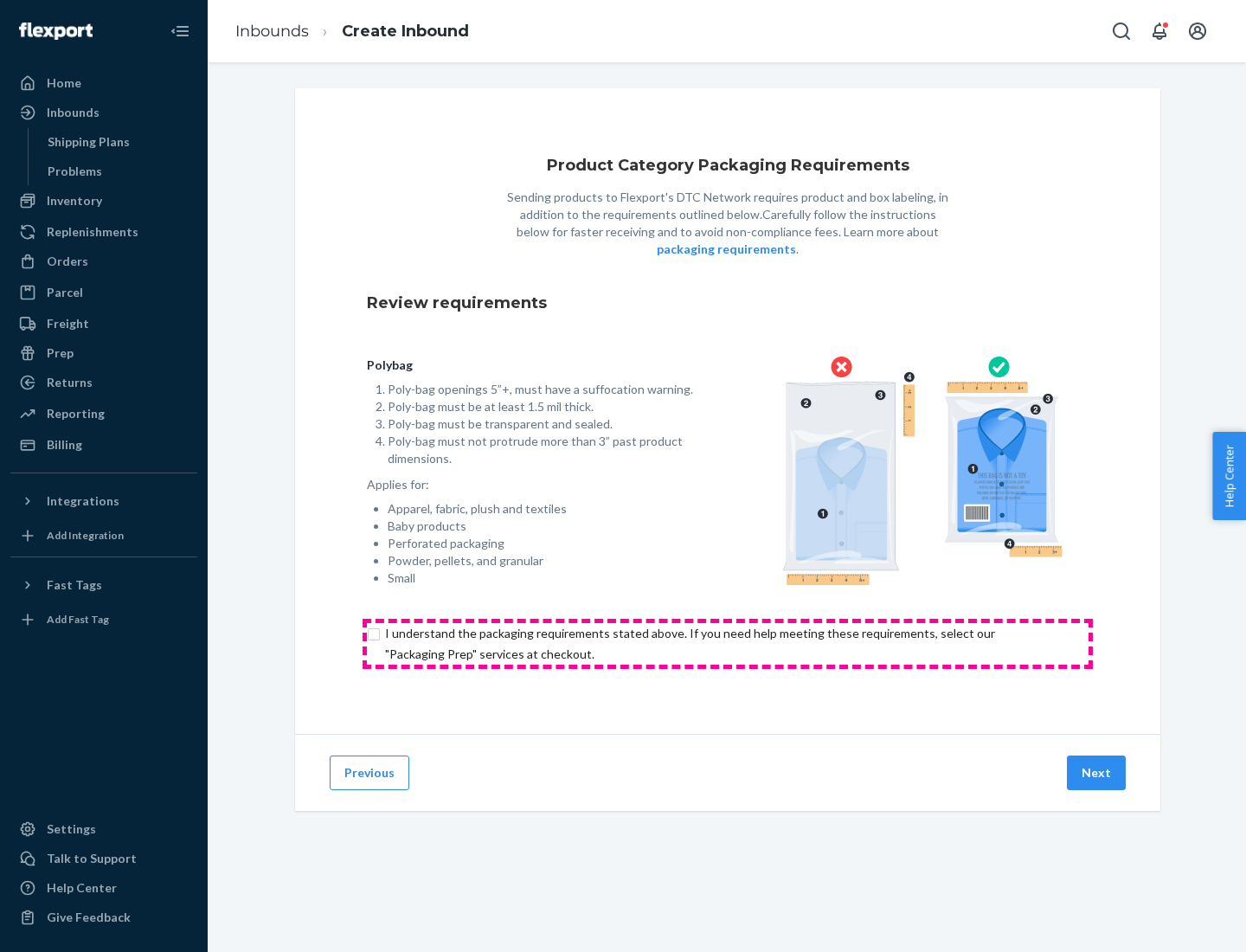
click at [727, 643] on input "checkbox" at bounding box center [727, 643] width 722 height 42
checkbox input "true"
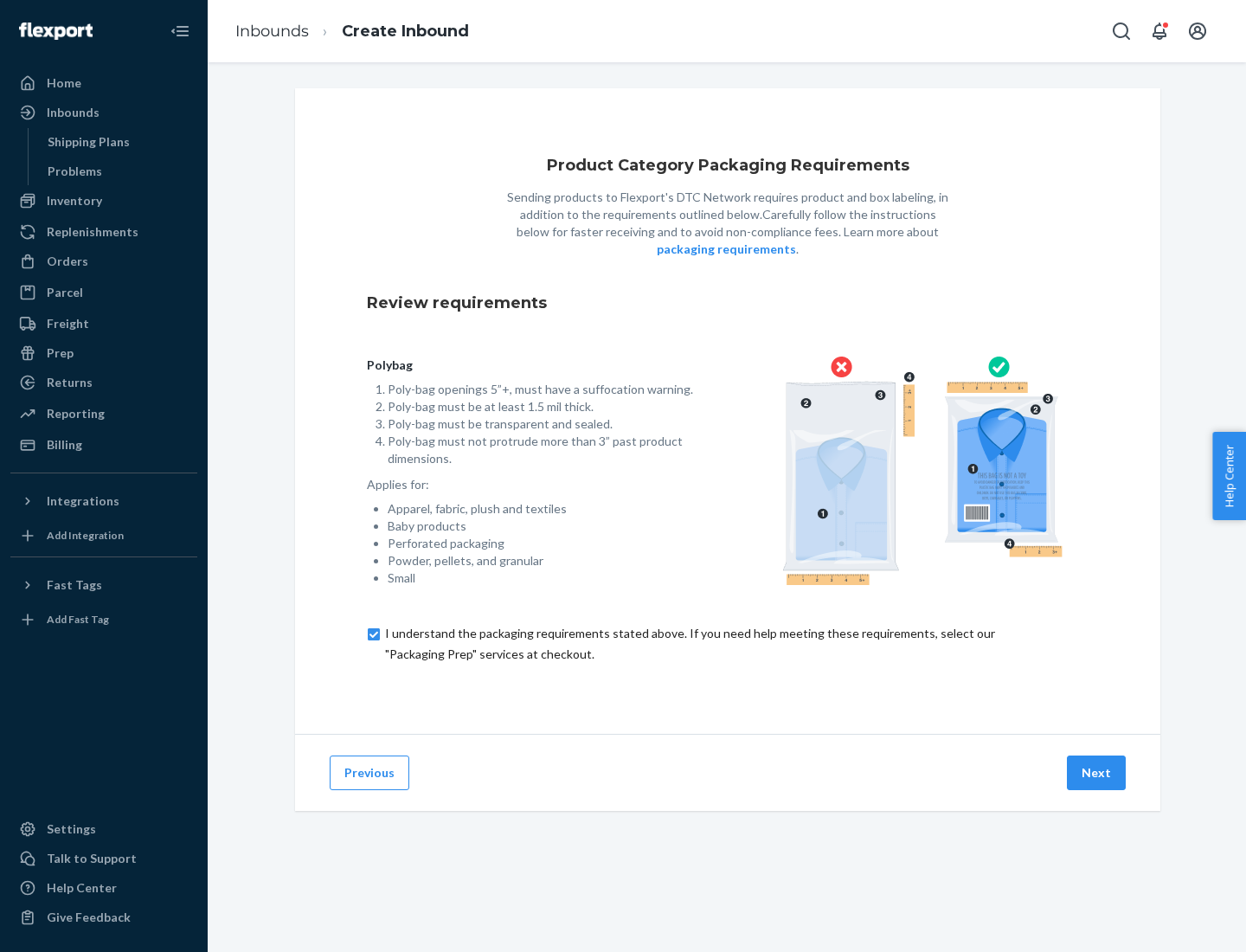
click at [1097, 772] on button "Next" at bounding box center [1097, 772] width 59 height 34
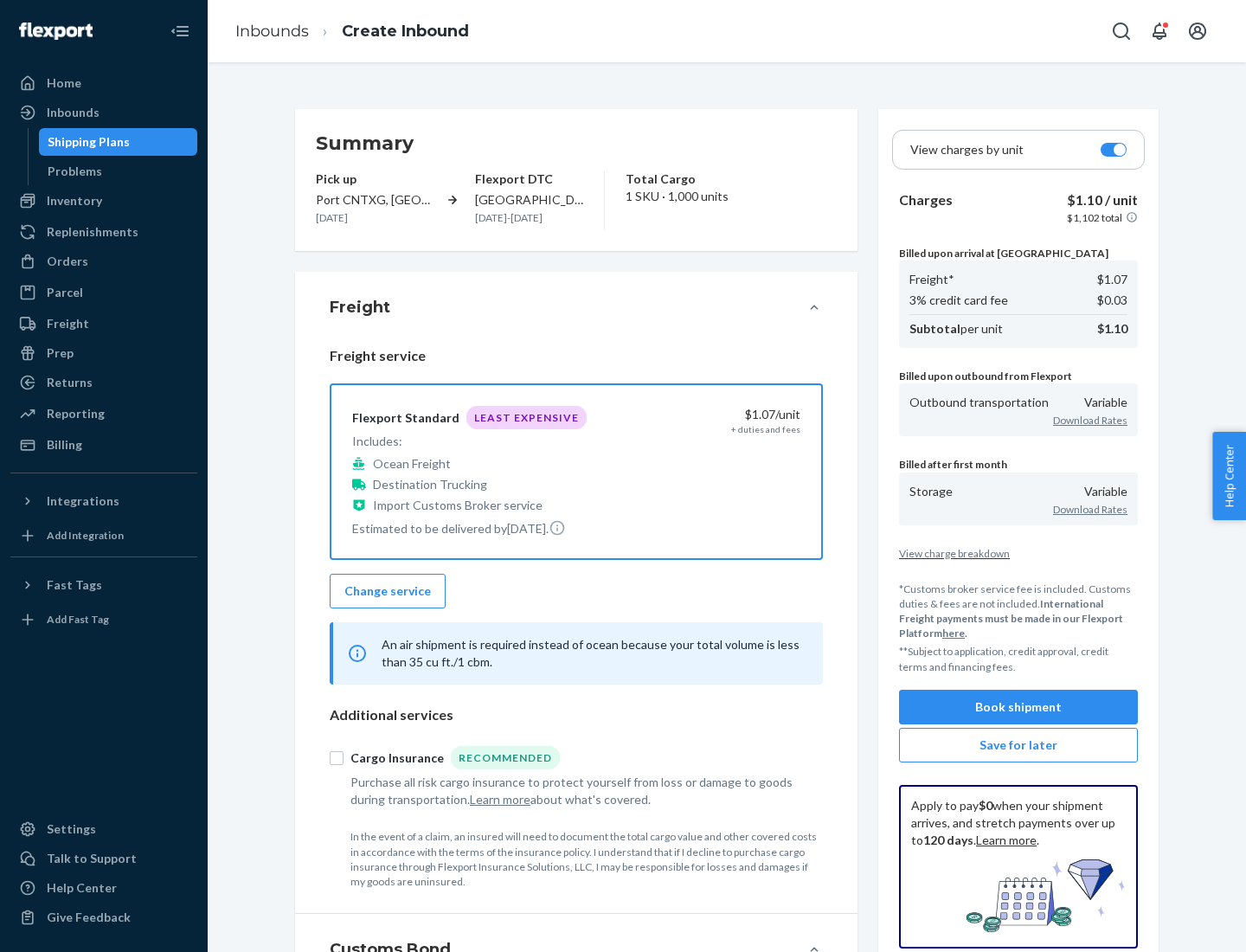
scroll to position [200, 0]
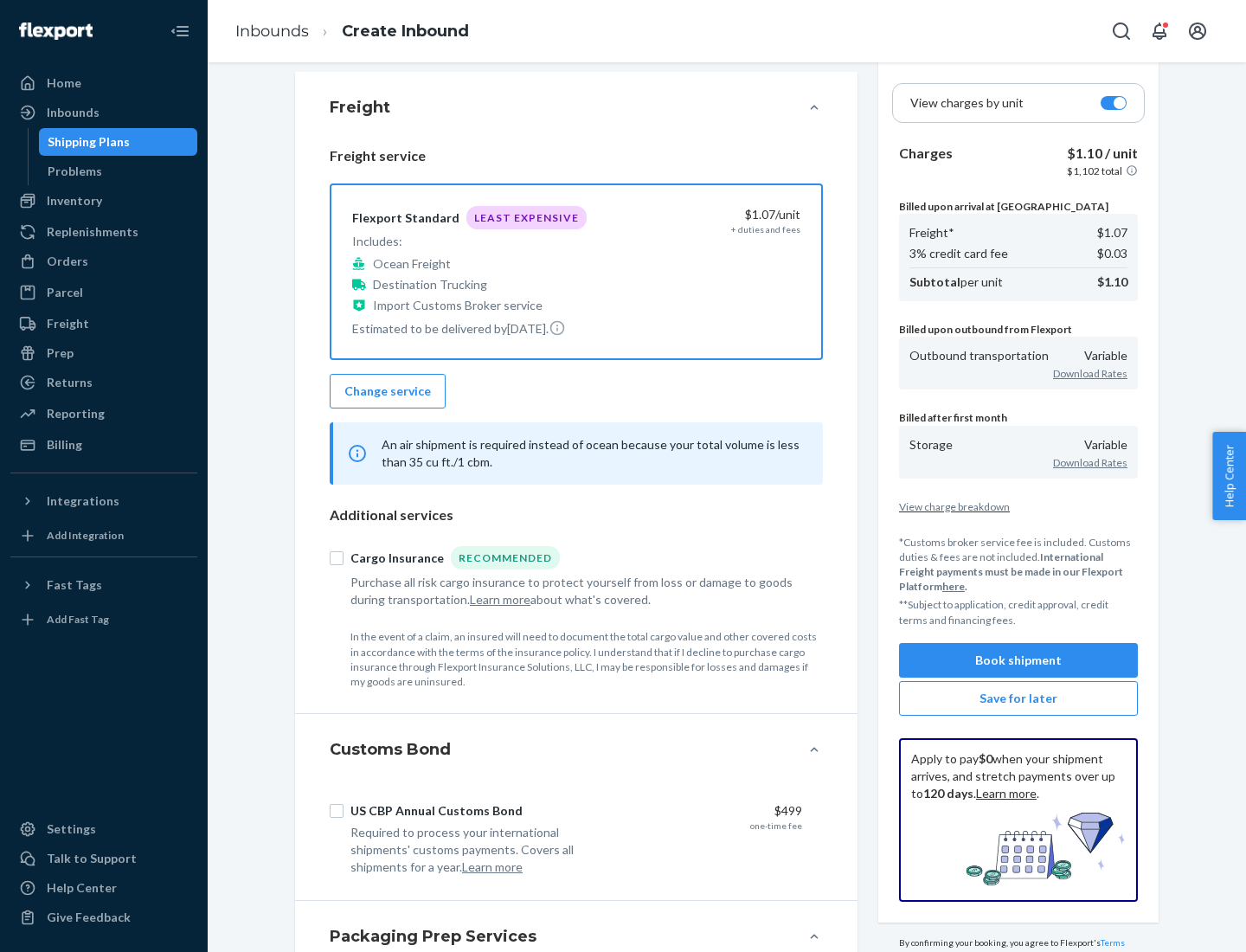
click at [1019, 660] on button "Book shipment" at bounding box center [1019, 660] width 238 height 34
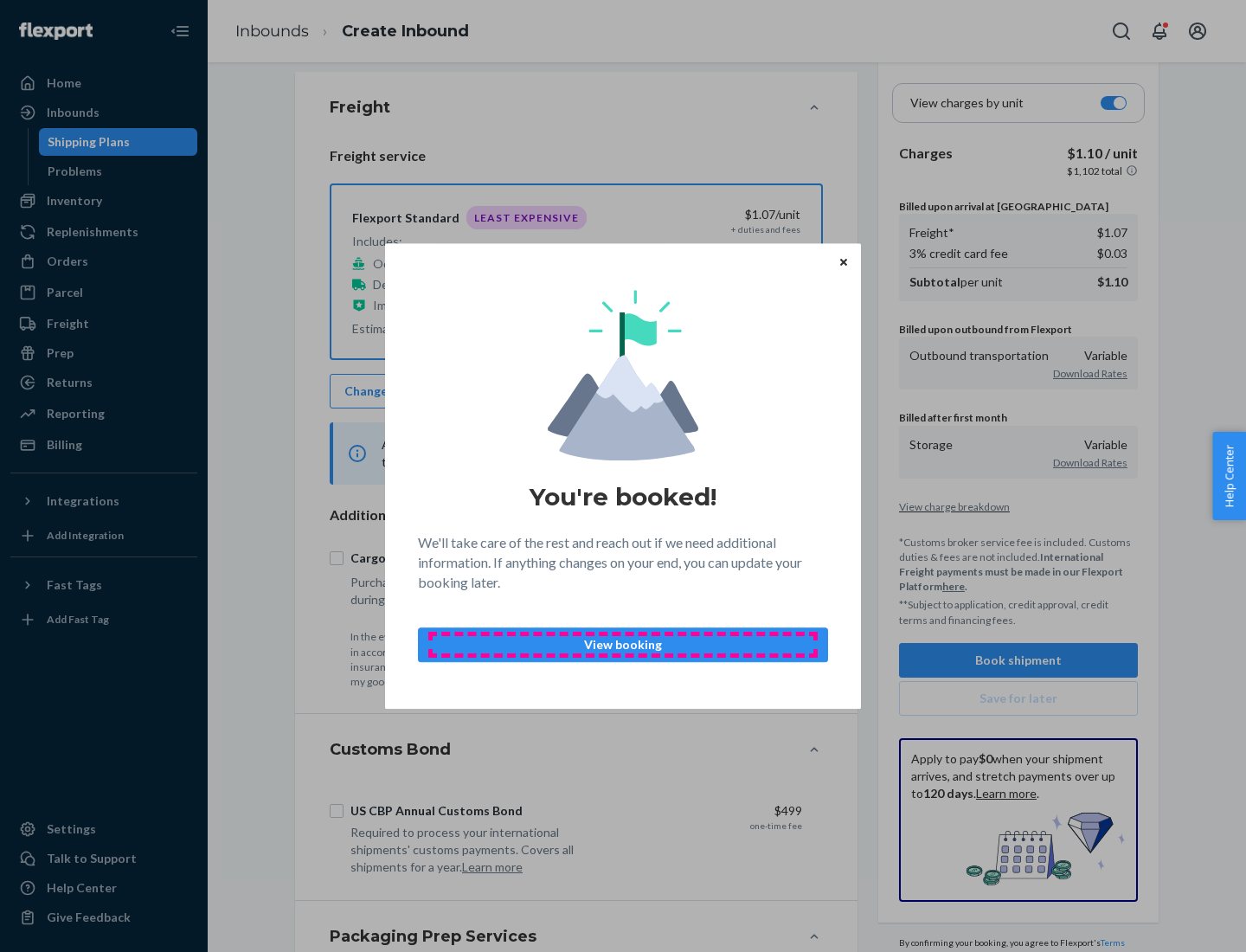
click at [623, 644] on p "View booking" at bounding box center [623, 644] width 381 height 18
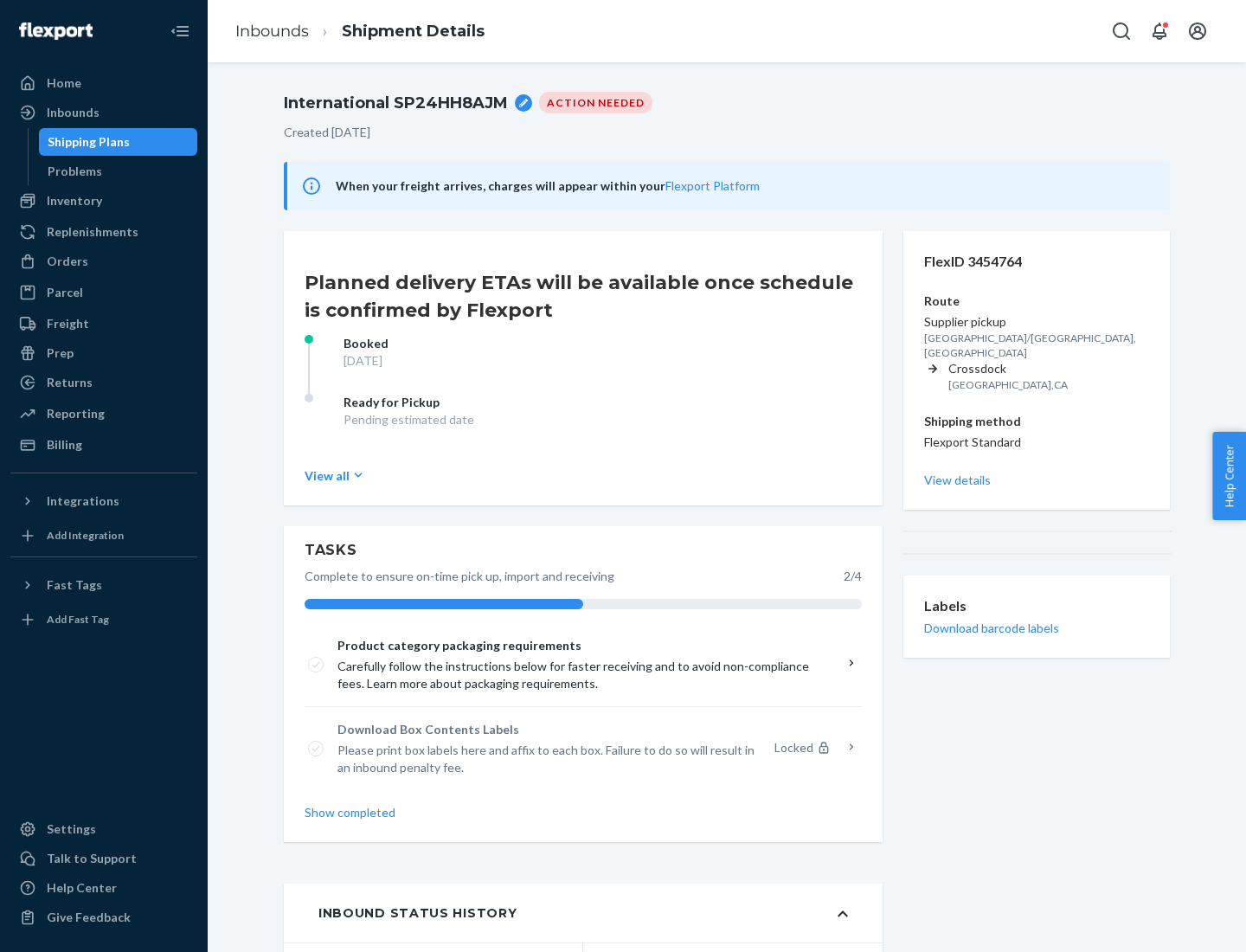
scroll to position [139, 0]
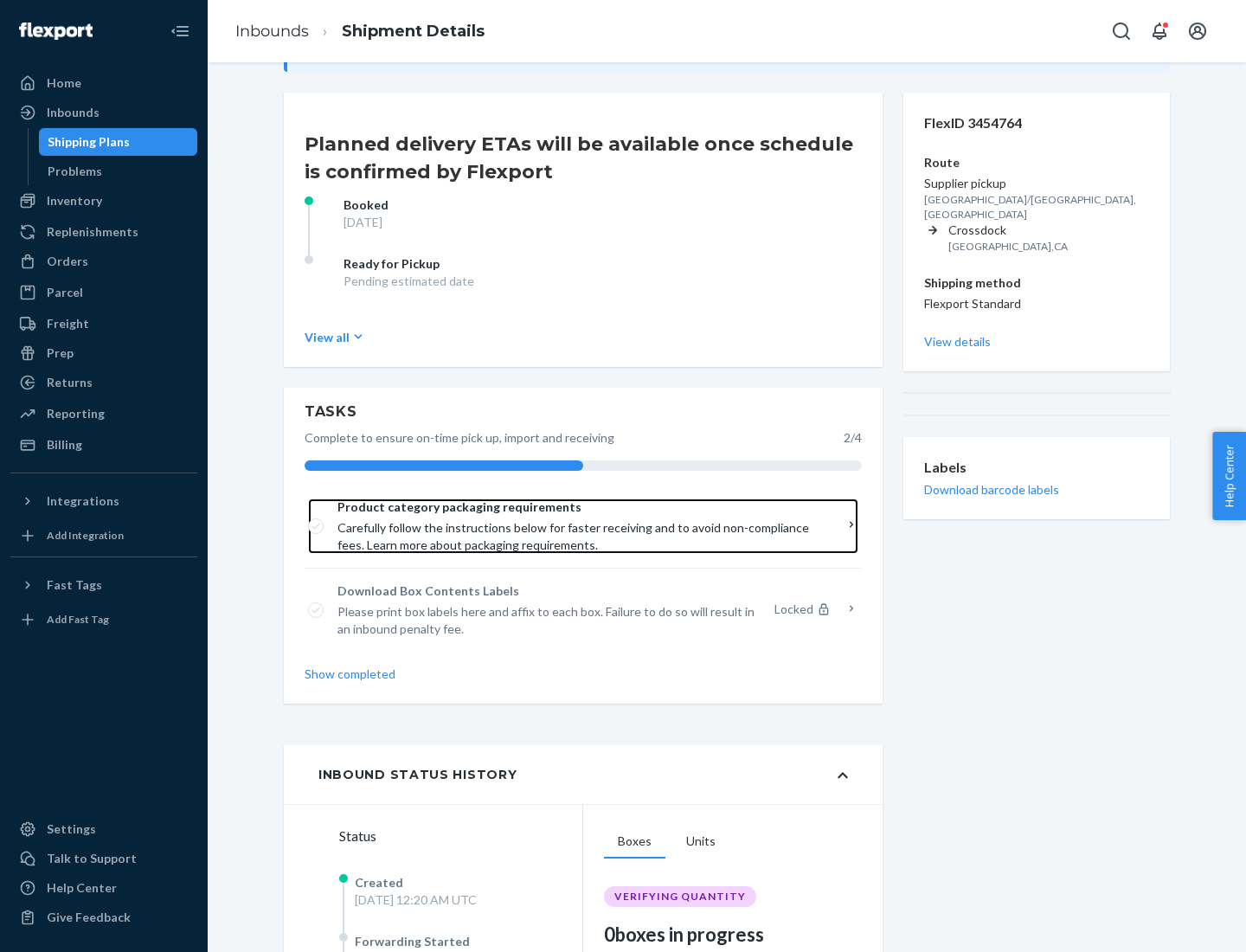
click at [578, 507] on span "Product category packaging requirements" at bounding box center [577, 507] width 480 height 18
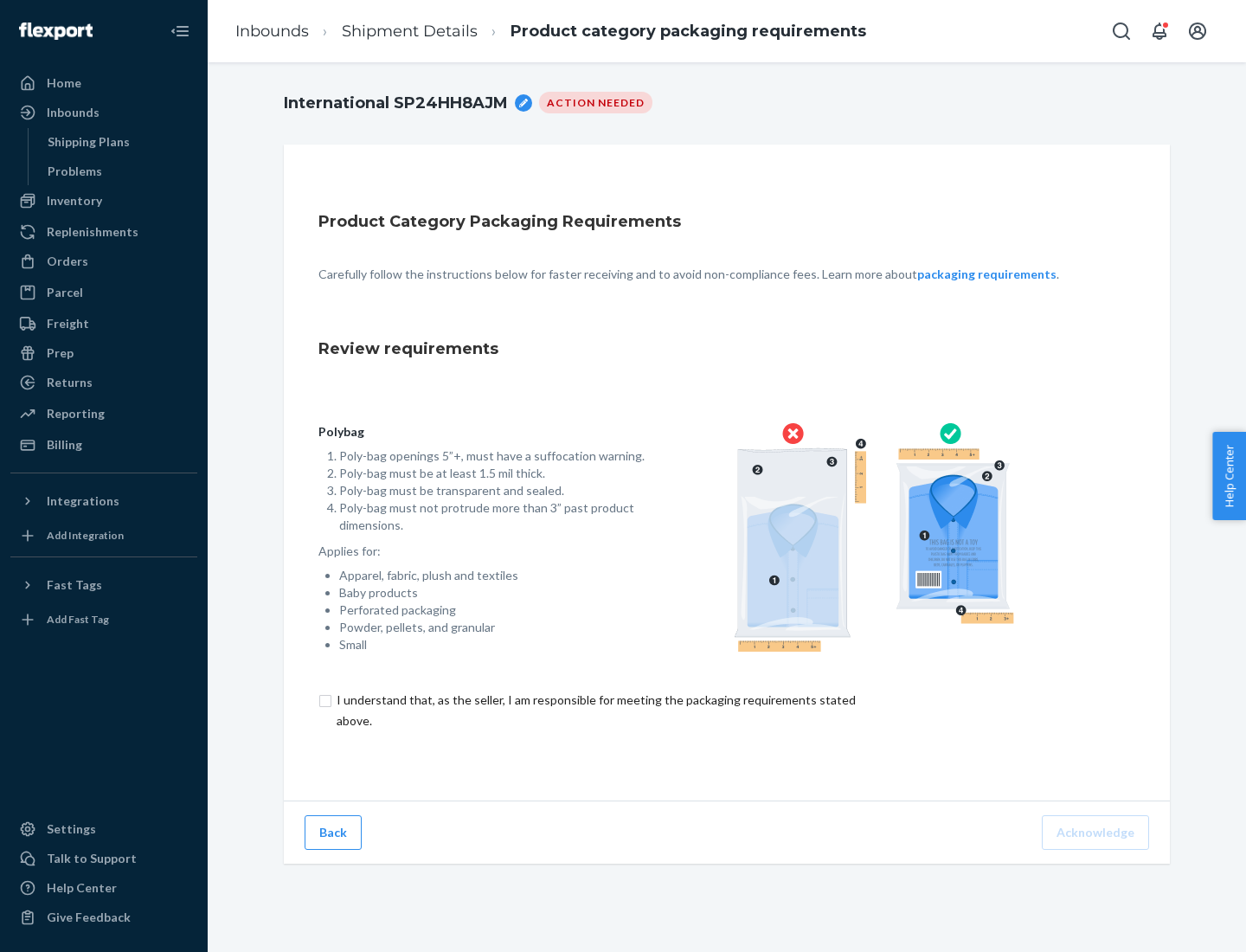
click at [594, 710] on input "checkbox" at bounding box center [606, 710] width 576 height 42
checkbox input "true"
click at [1097, 832] on button "Acknowledge" at bounding box center [1095, 832] width 107 height 34
